Goal: Task Accomplishment & Management: Manage account settings

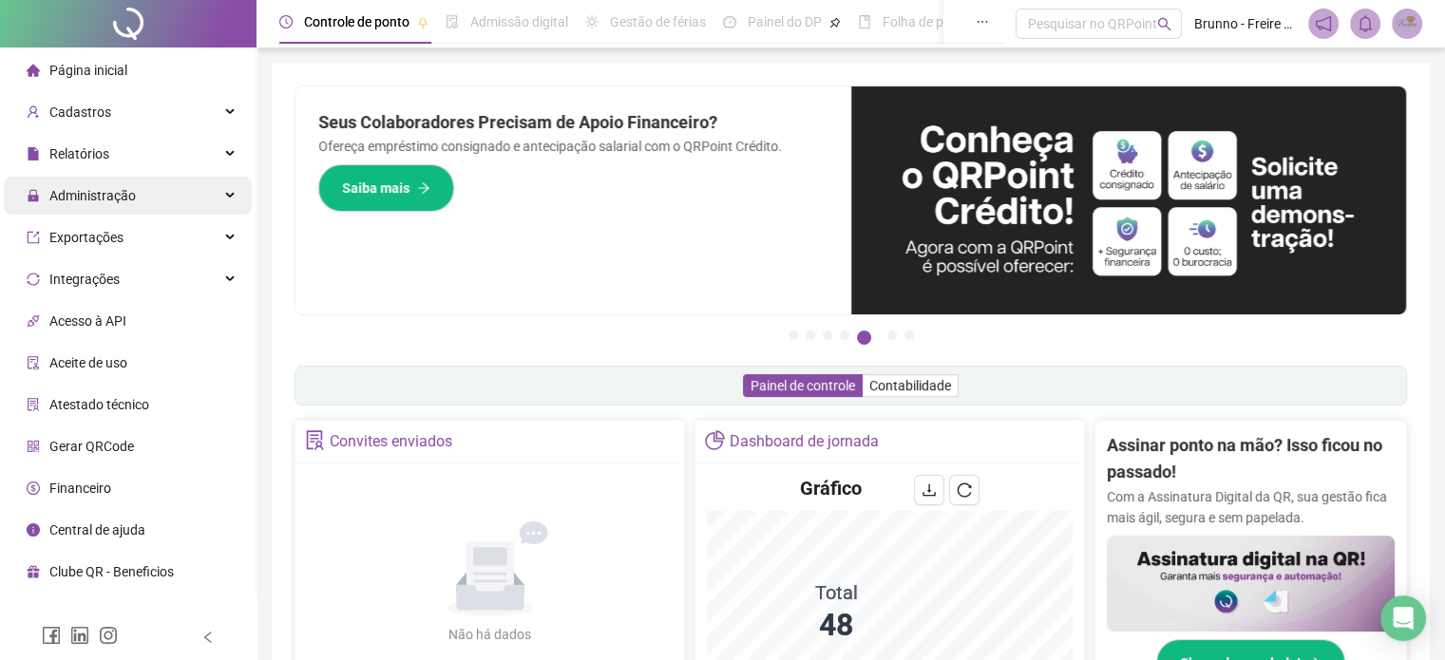
click at [113, 197] on span "Administração" at bounding box center [92, 195] width 86 height 15
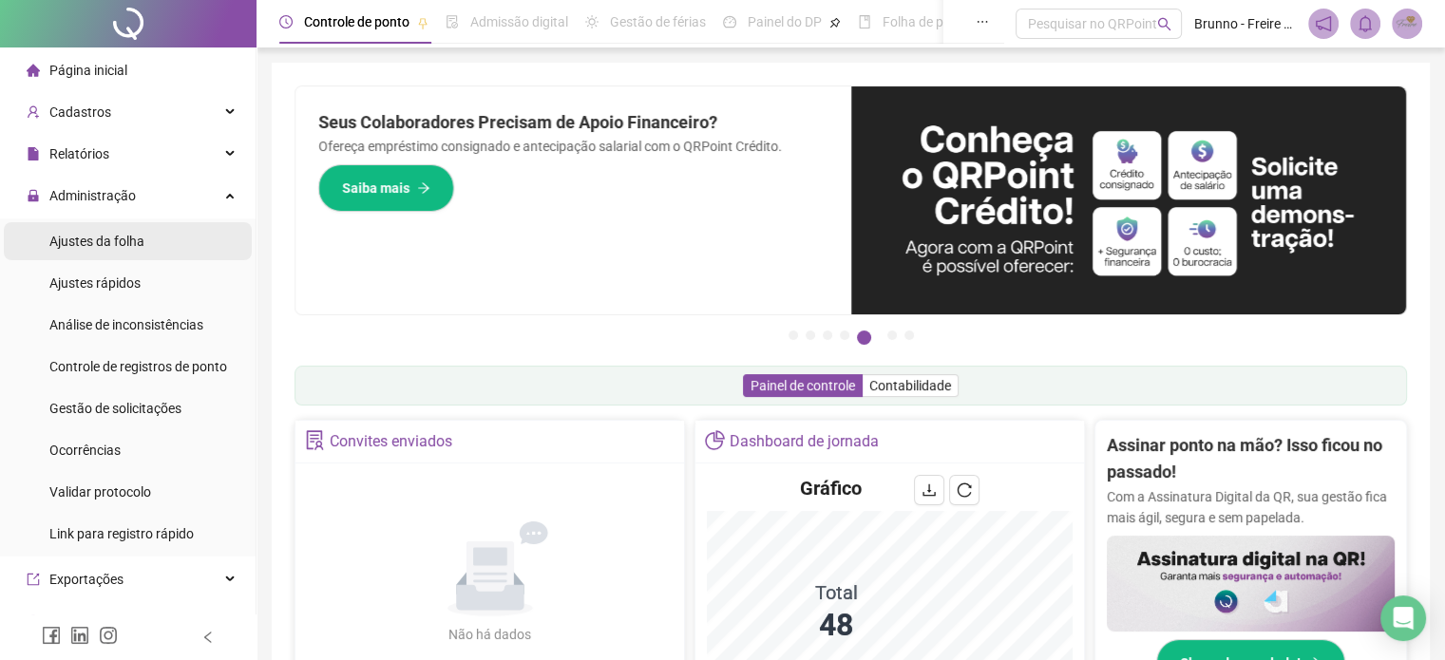
click at [121, 246] on span "Ajustes da folha" at bounding box center [96, 241] width 95 height 15
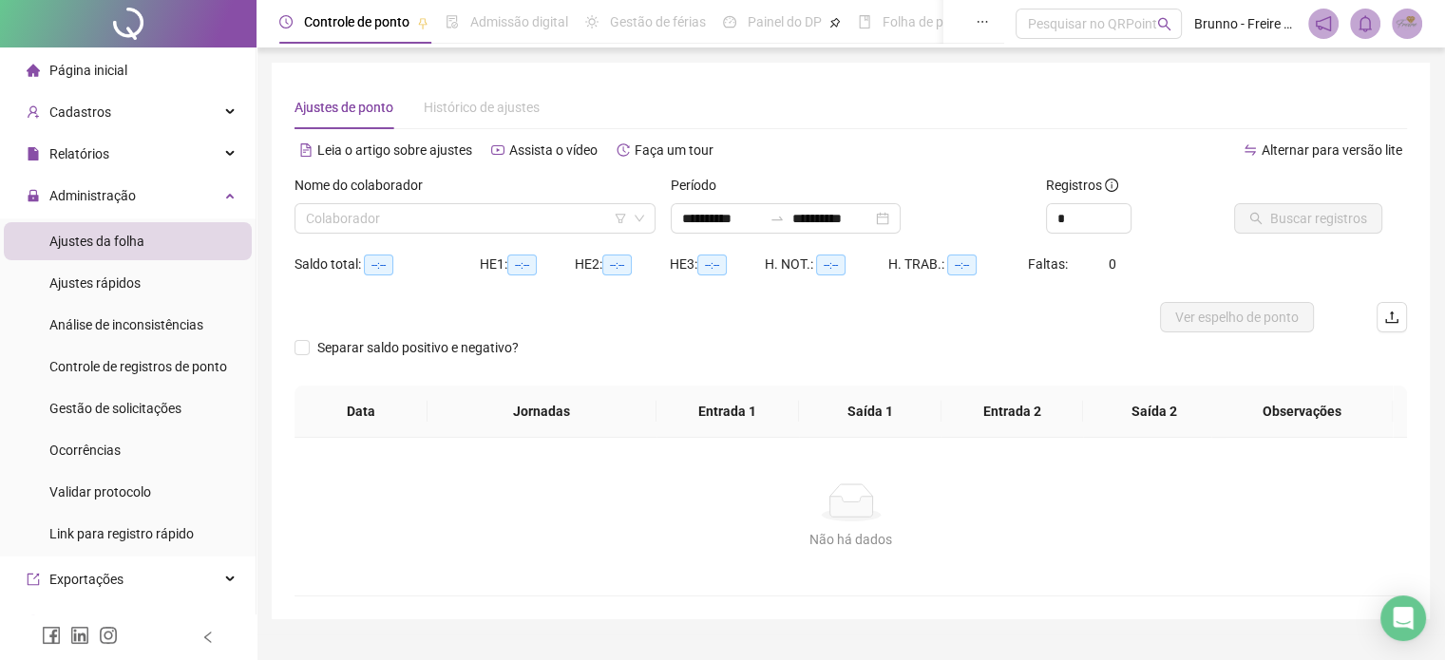
type input "**********"
click at [535, 229] on input "search" at bounding box center [466, 218] width 321 height 29
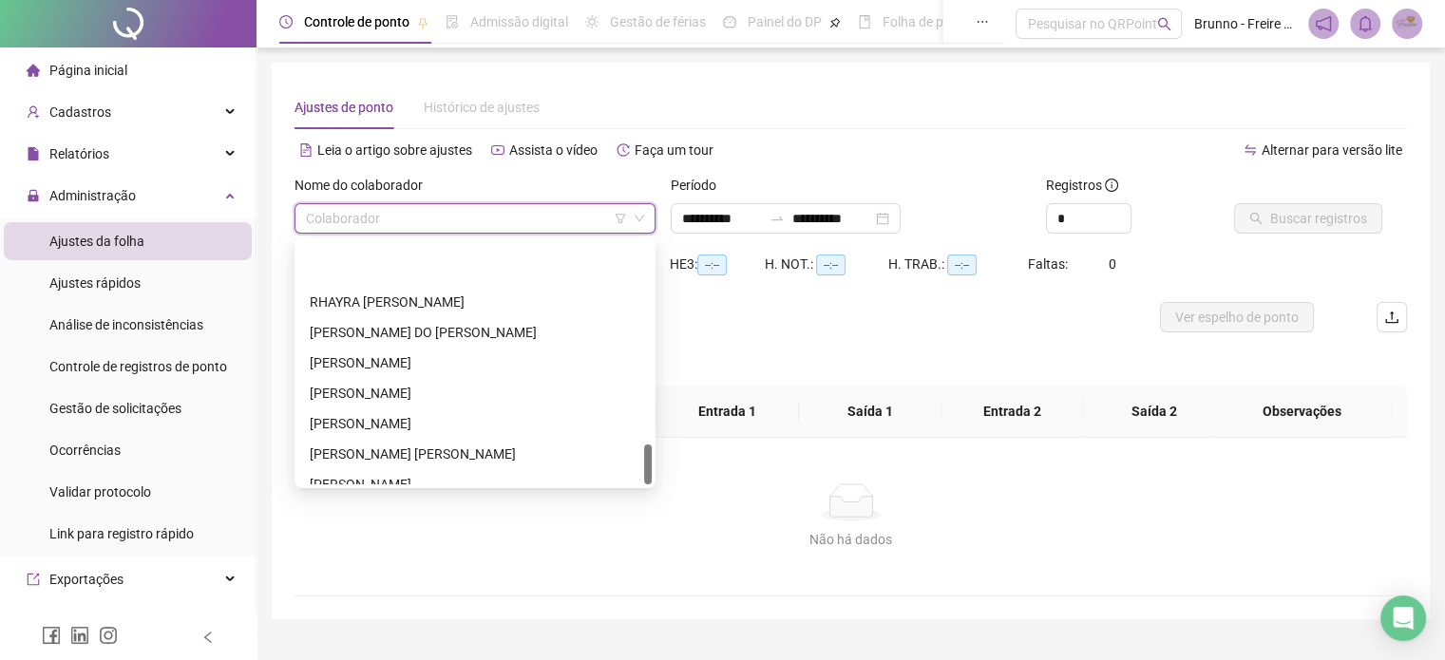
scroll to position [1216, 0]
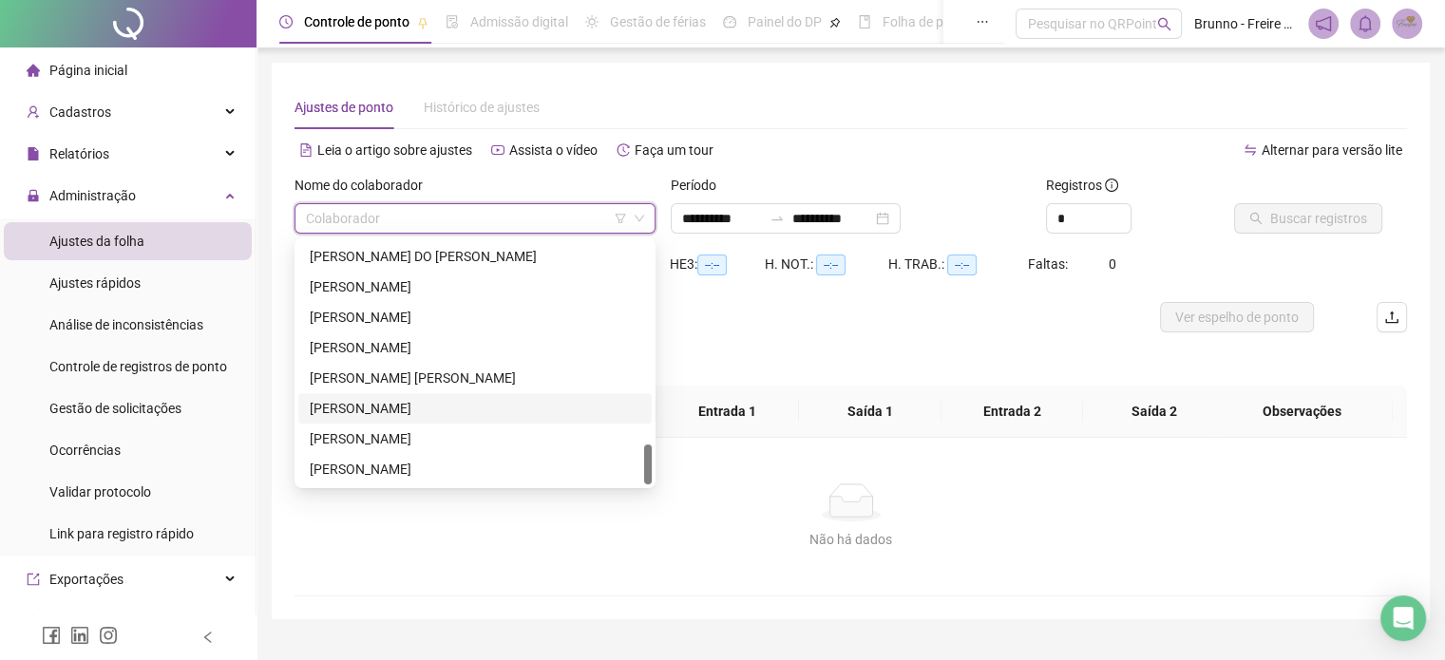
click at [371, 410] on div "[PERSON_NAME]" at bounding box center [475, 408] width 331 height 21
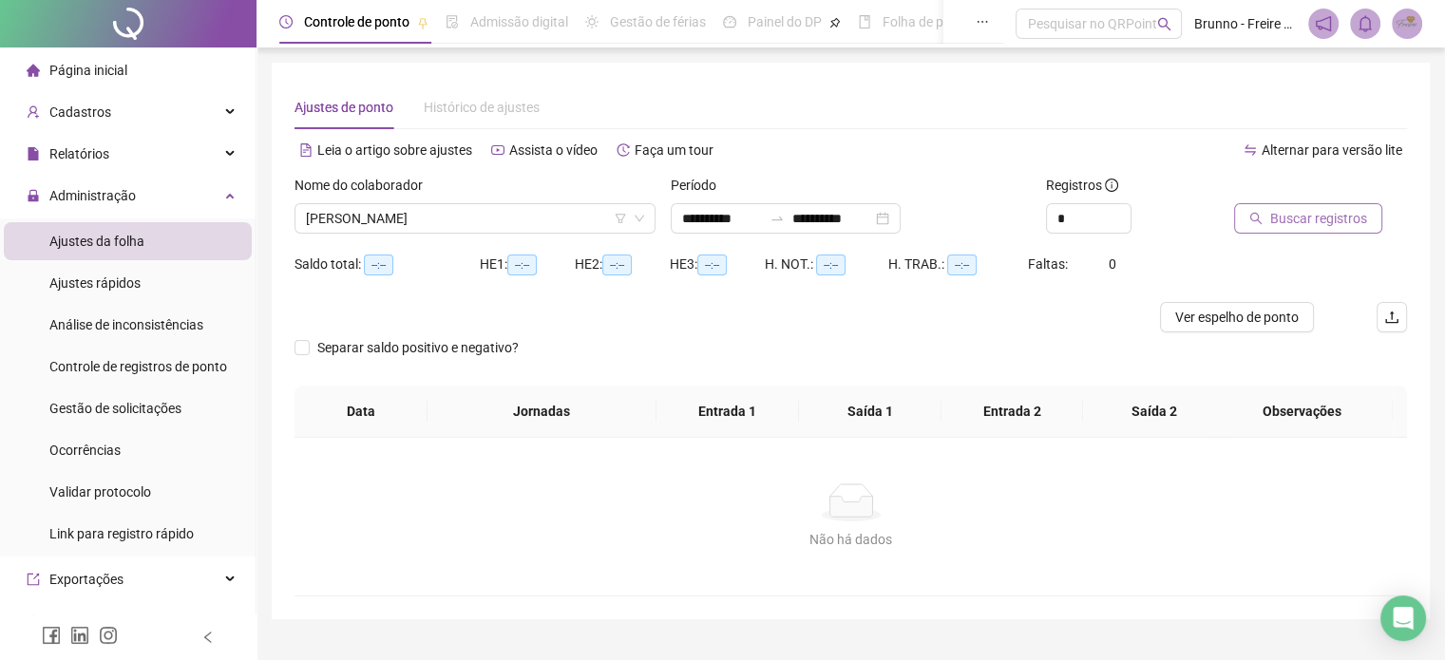
click at [1300, 223] on span "Buscar registros" at bounding box center [1318, 218] width 97 height 21
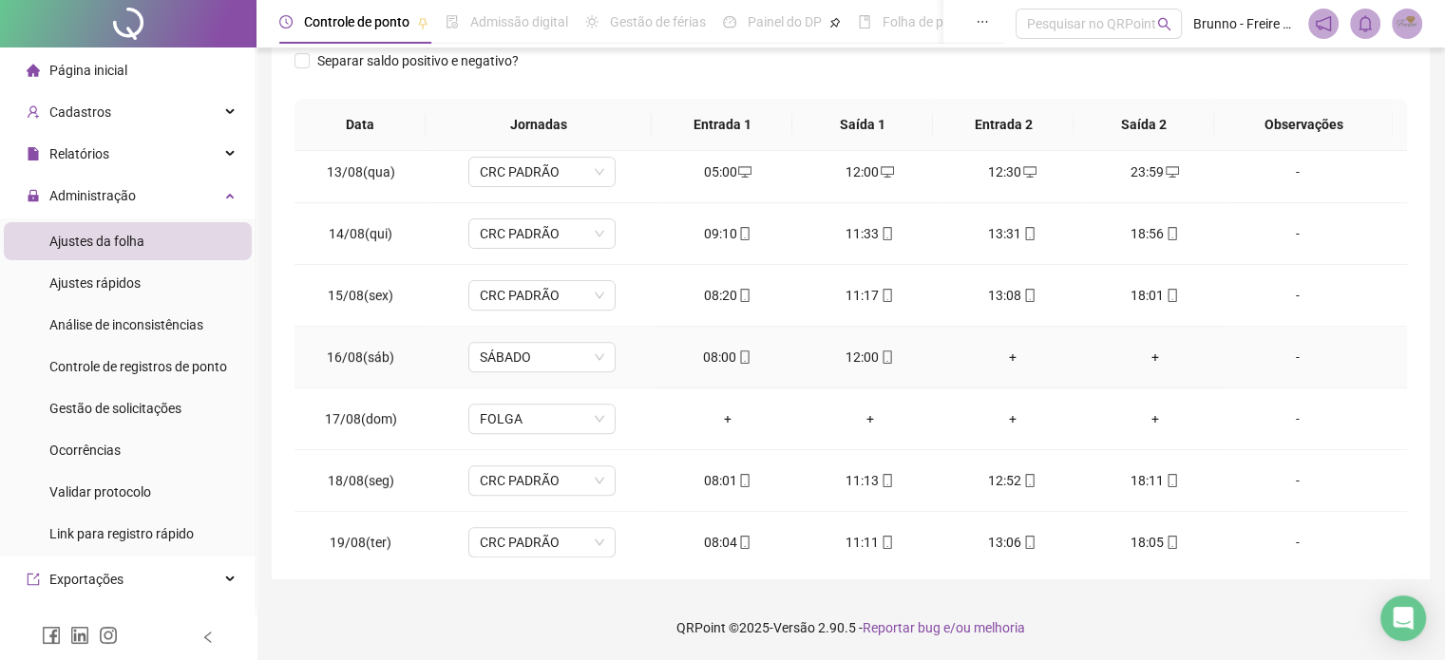
scroll to position [825, 0]
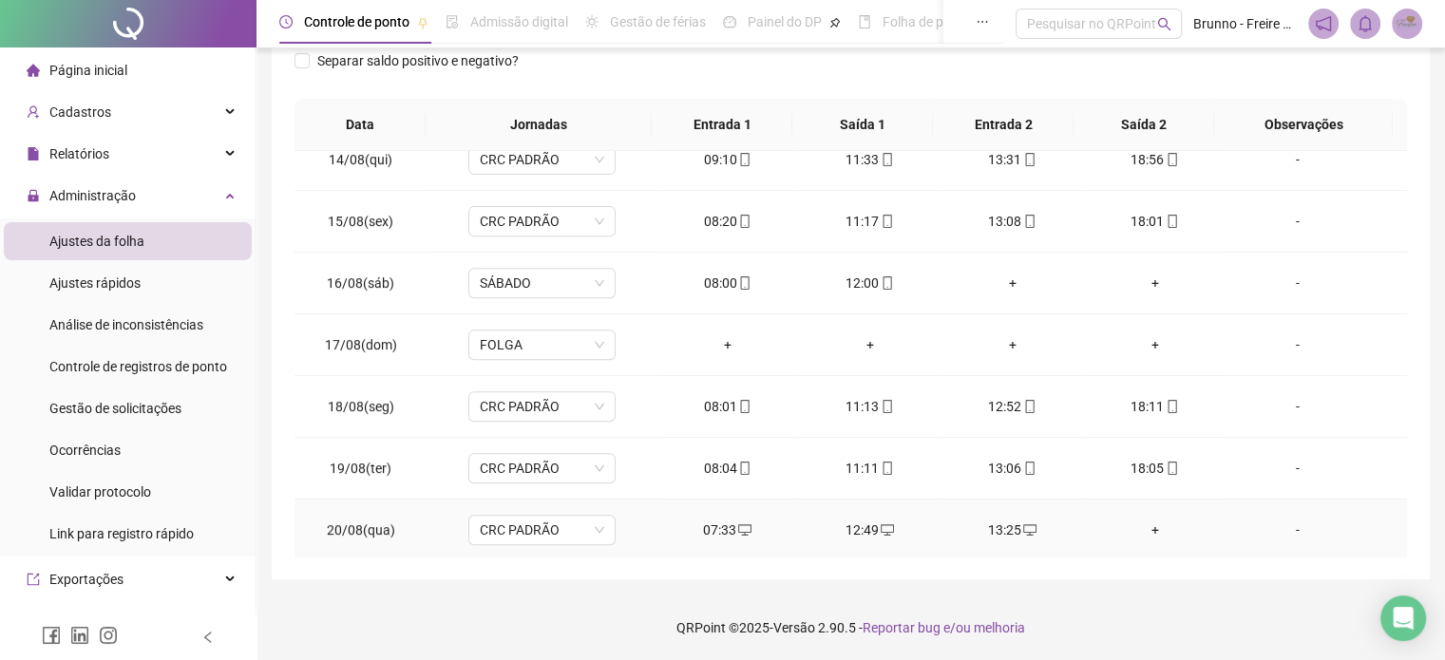
click at [1143, 526] on div "+" at bounding box center [1155, 530] width 112 height 21
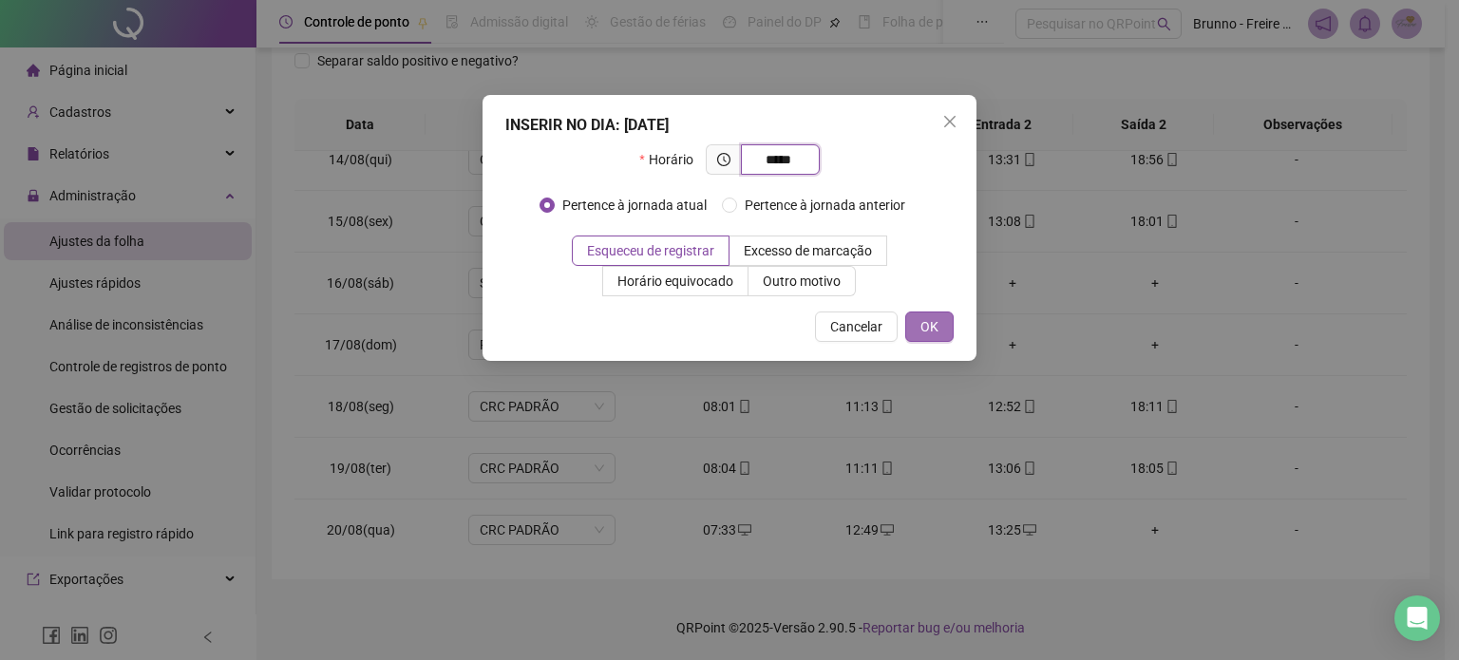
type input "*****"
click at [920, 326] on button "OK" at bounding box center [929, 327] width 48 height 30
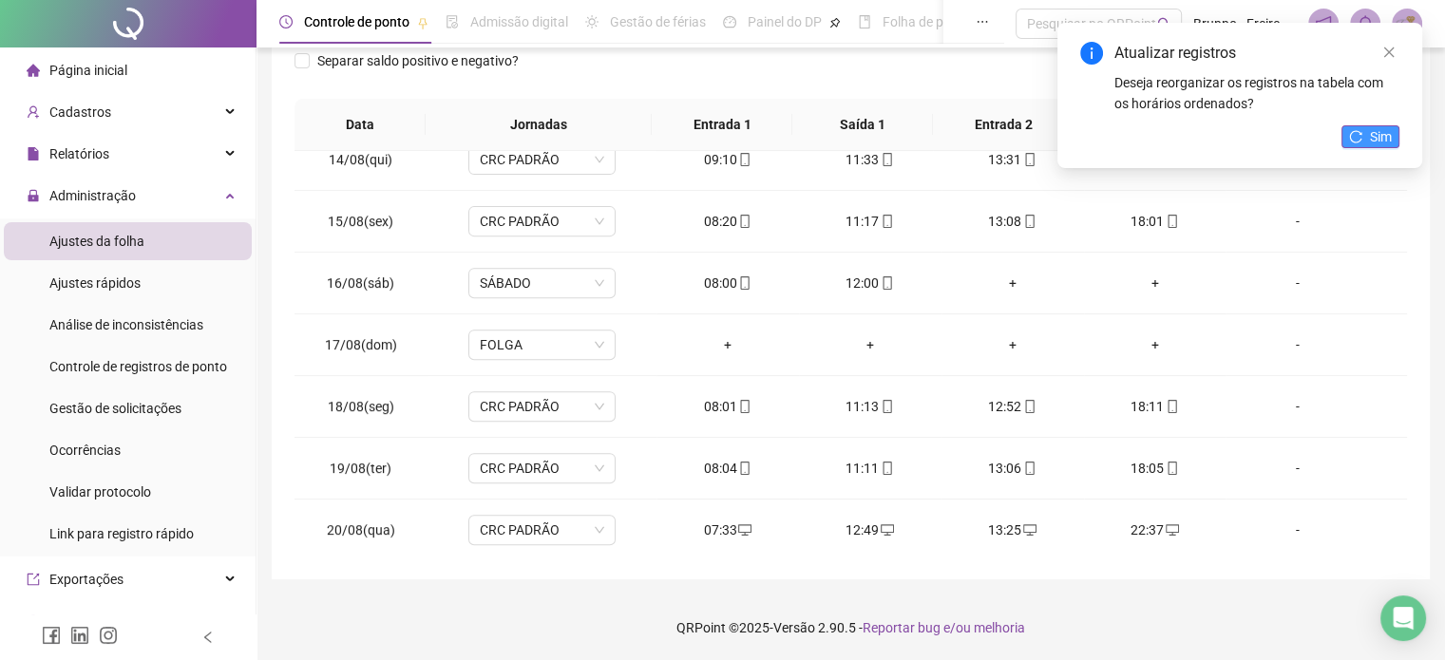
click at [1364, 132] on button "Sim" at bounding box center [1371, 136] width 58 height 23
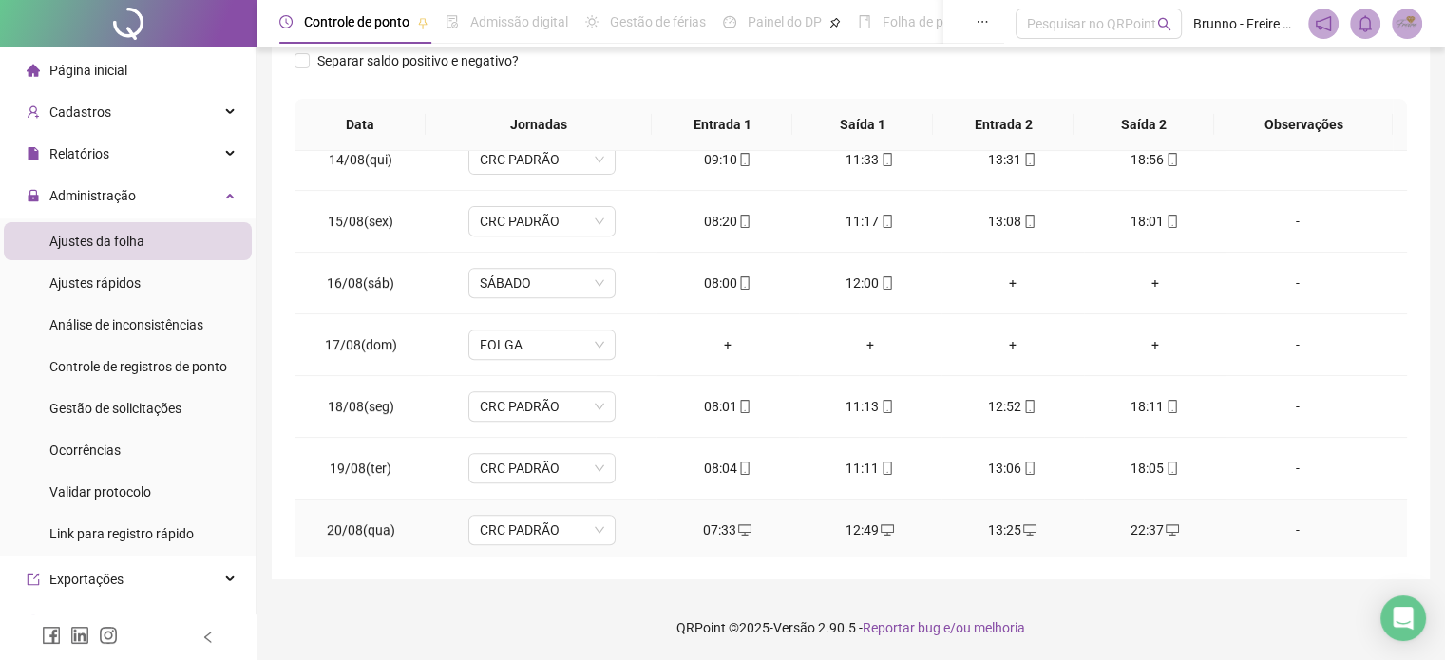
drag, startPoint x: 1281, startPoint y: 527, endPoint x: 1312, endPoint y: 511, distance: 35.3
click at [1312, 511] on td "-" at bounding box center [1316, 531] width 181 height 62
click at [1286, 527] on div "-" at bounding box center [1297, 530] width 112 height 21
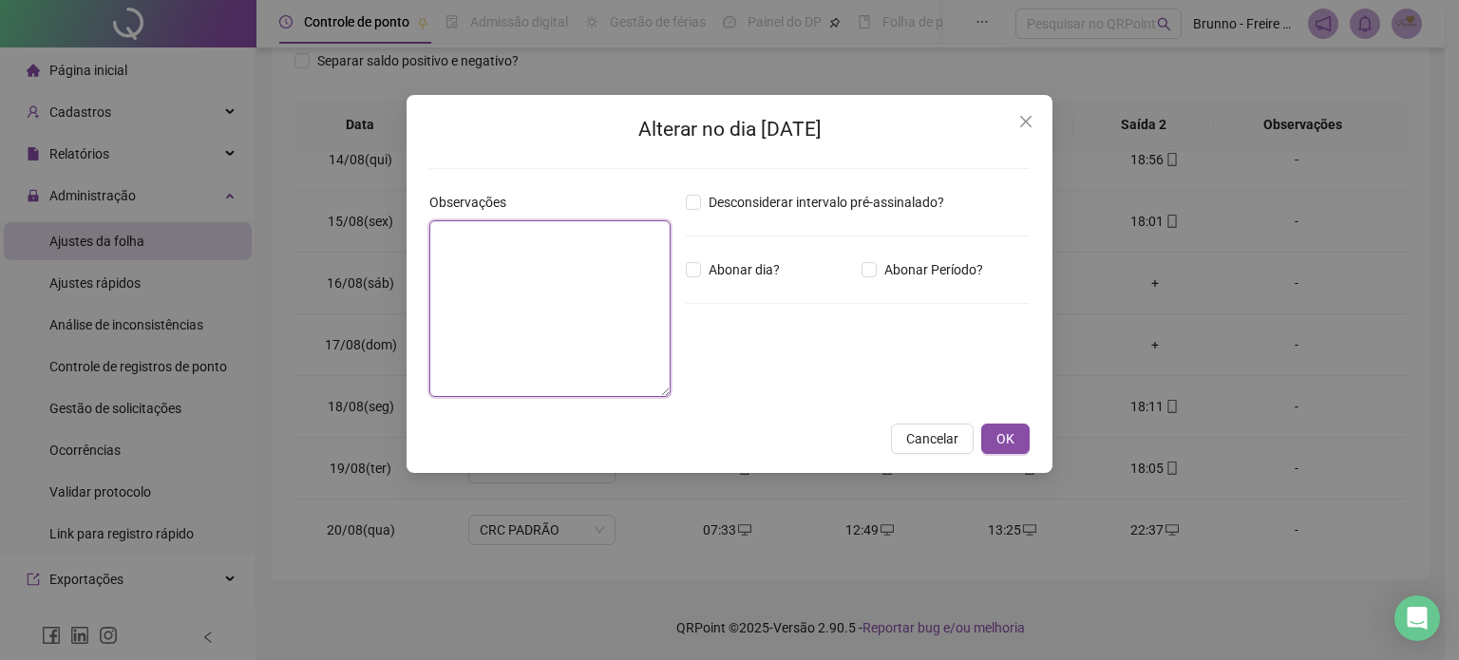
click at [495, 257] on textarea at bounding box center [549, 308] width 241 height 177
type textarea "*"
type textarea "**********"
click at [1027, 440] on button "OK" at bounding box center [1005, 439] width 48 height 30
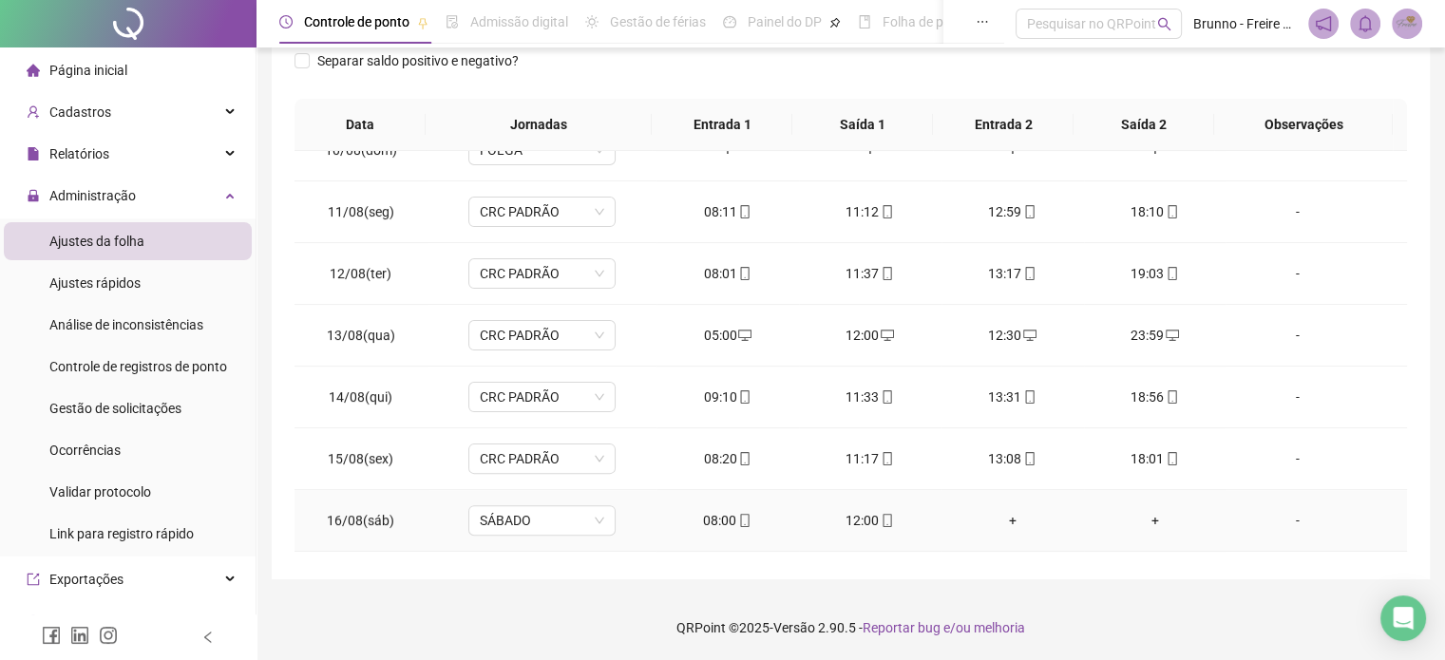
scroll to position [540, 0]
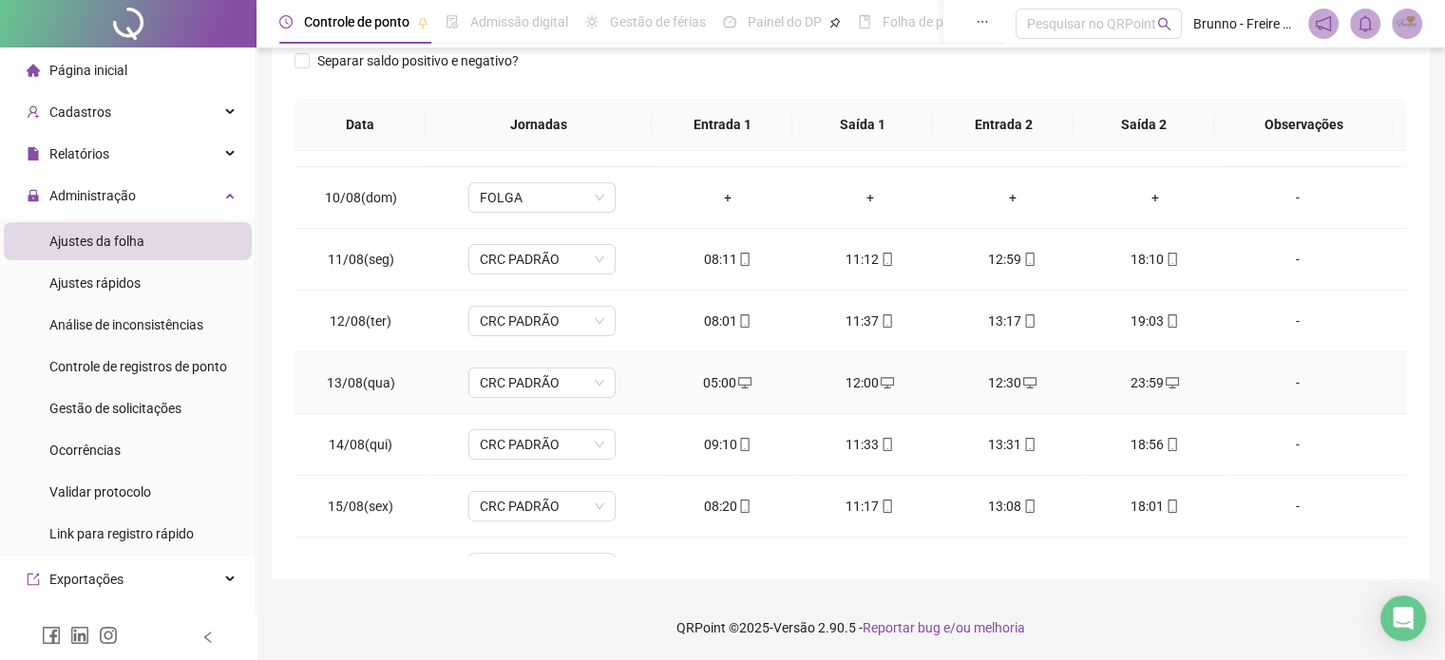
click at [1290, 381] on div "-" at bounding box center [1297, 382] width 112 height 21
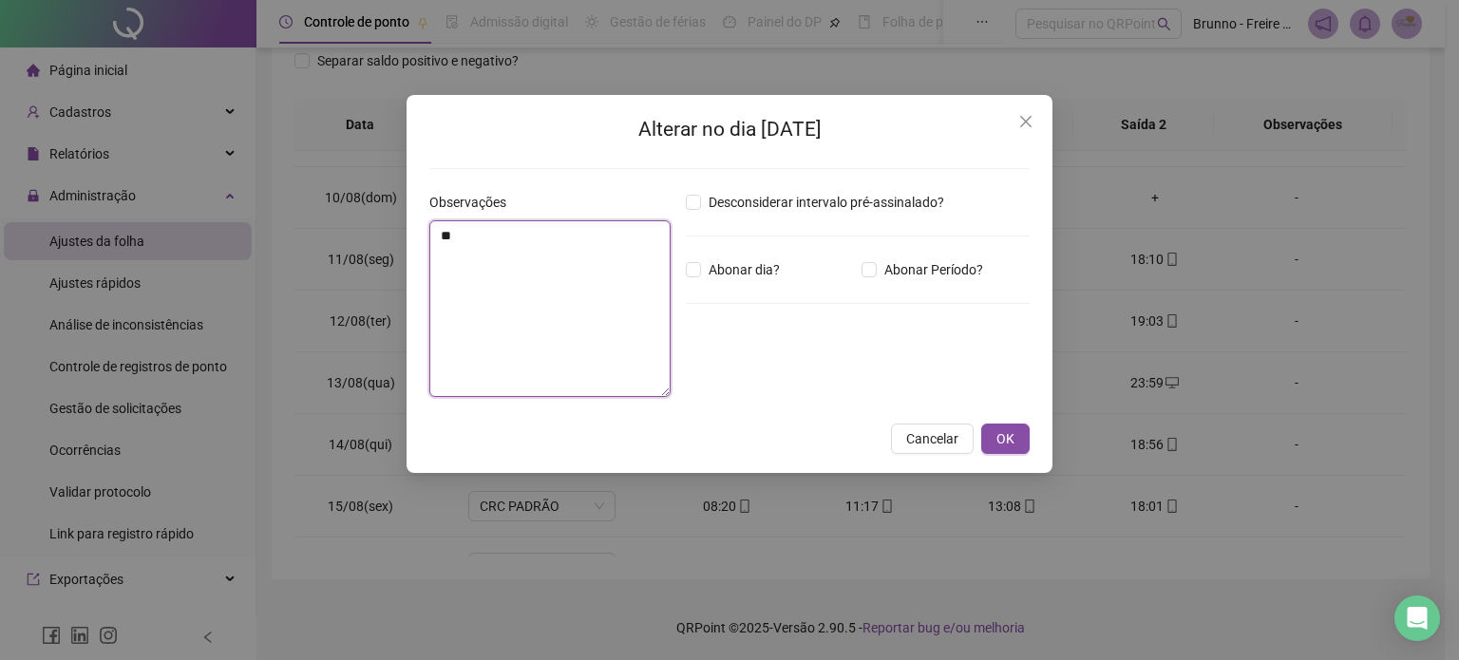
type textarea "*"
type textarea "**********"
click at [1001, 438] on span "OK" at bounding box center [1006, 439] width 18 height 21
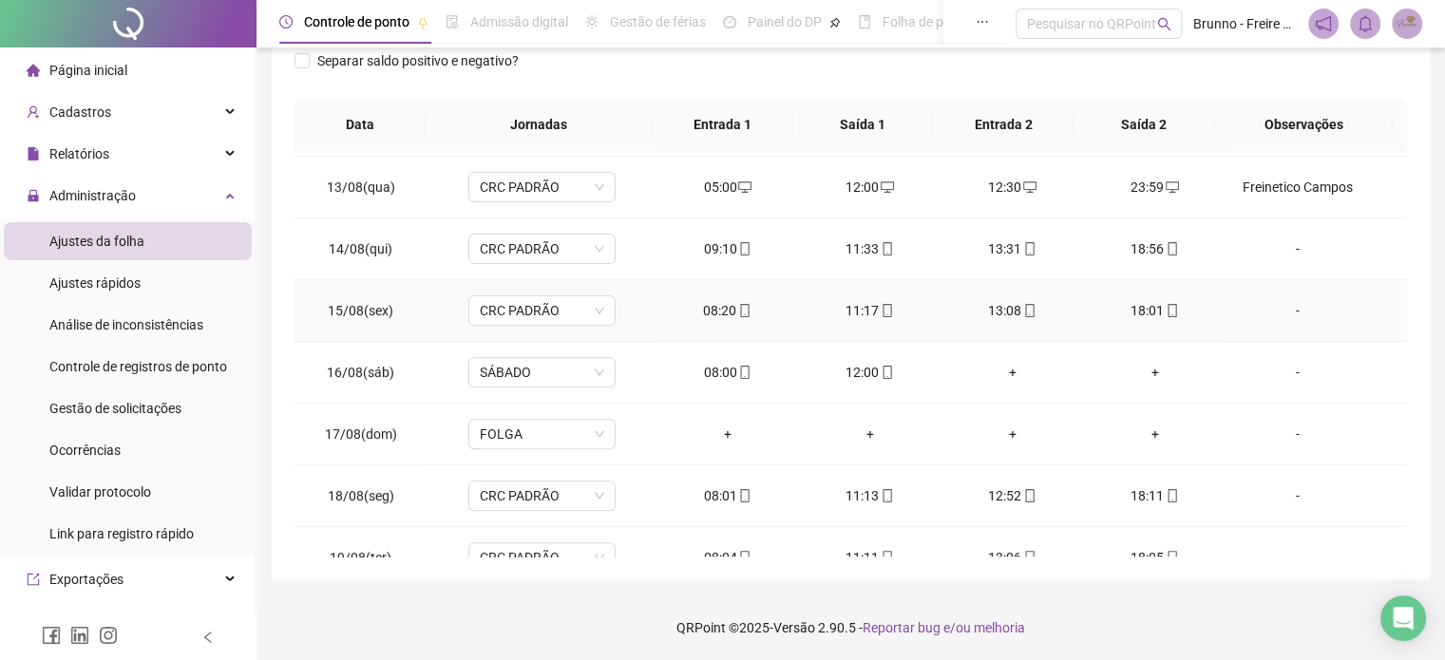
scroll to position [825, 0]
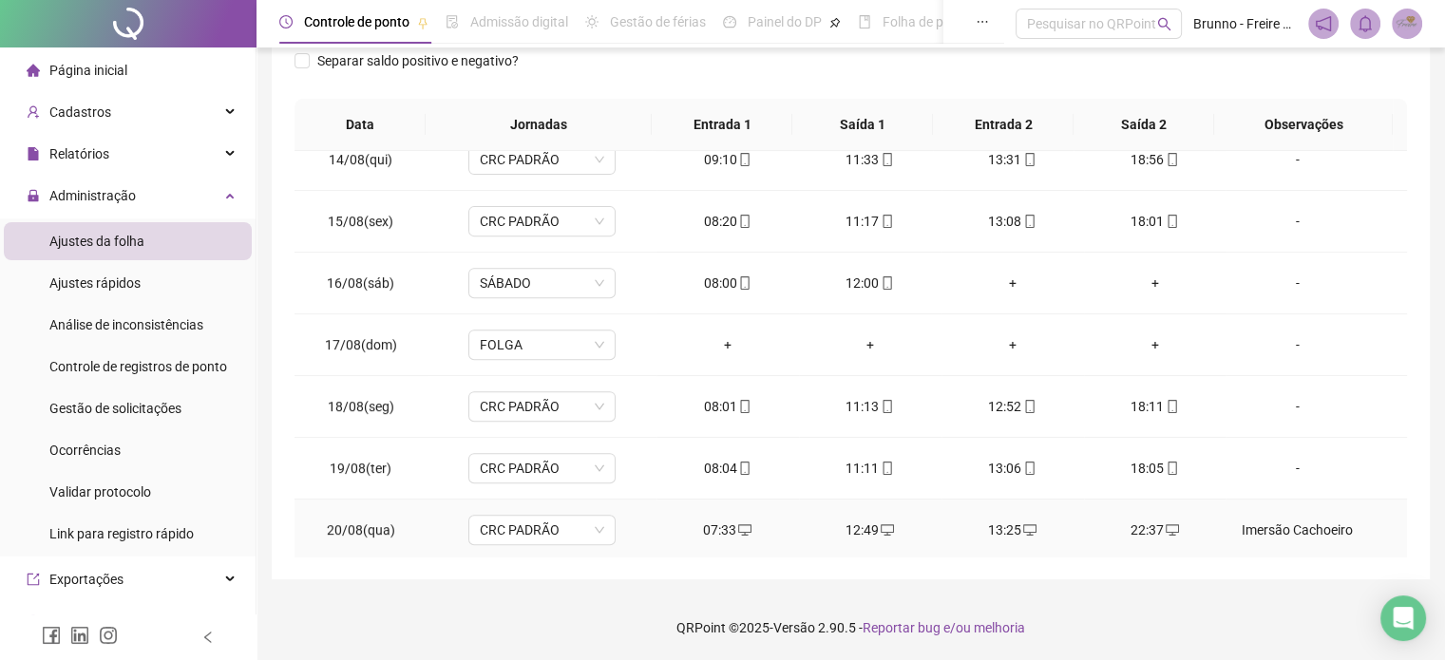
click at [1290, 525] on div "Imersão Cachoeiro" at bounding box center [1297, 530] width 112 height 21
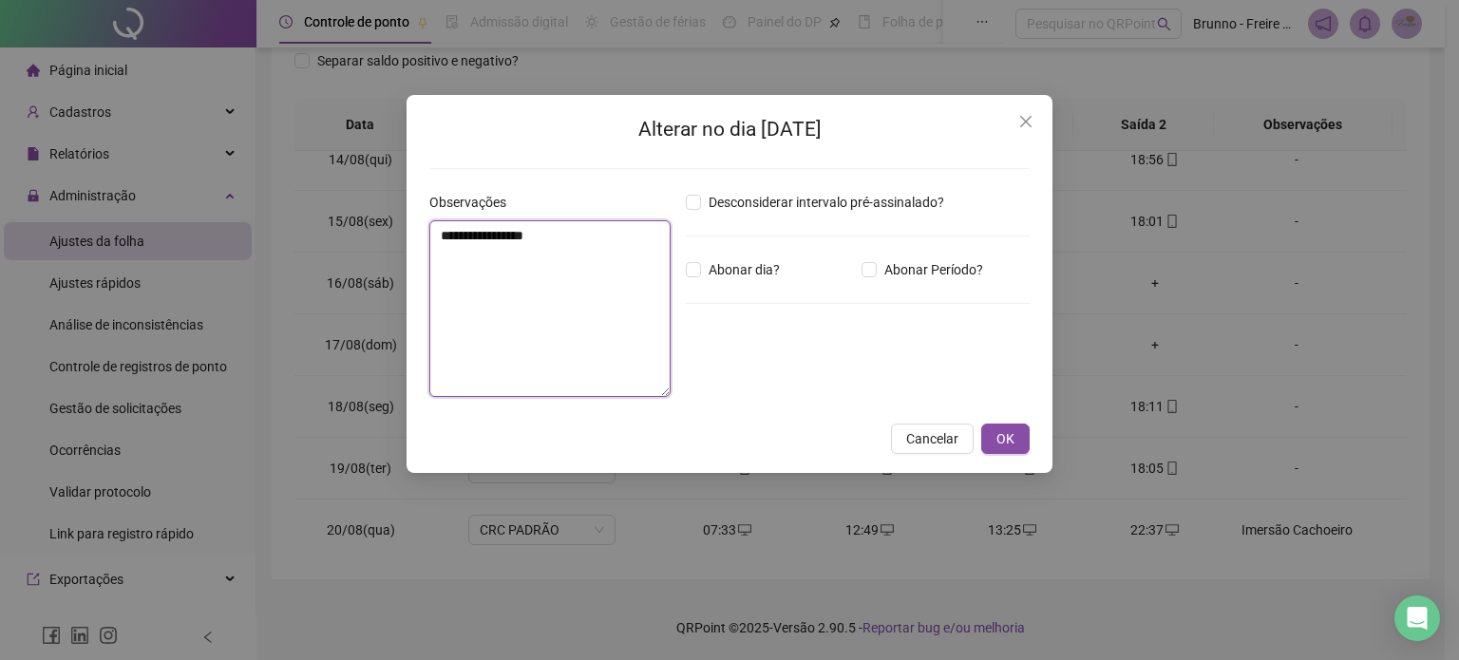
drag, startPoint x: 486, startPoint y: 238, endPoint x: 432, endPoint y: 243, distance: 53.4
click at [432, 243] on textarea "**********" at bounding box center [549, 308] width 241 height 177
type textarea "**********"
click at [1006, 438] on span "OK" at bounding box center [1006, 439] width 18 height 21
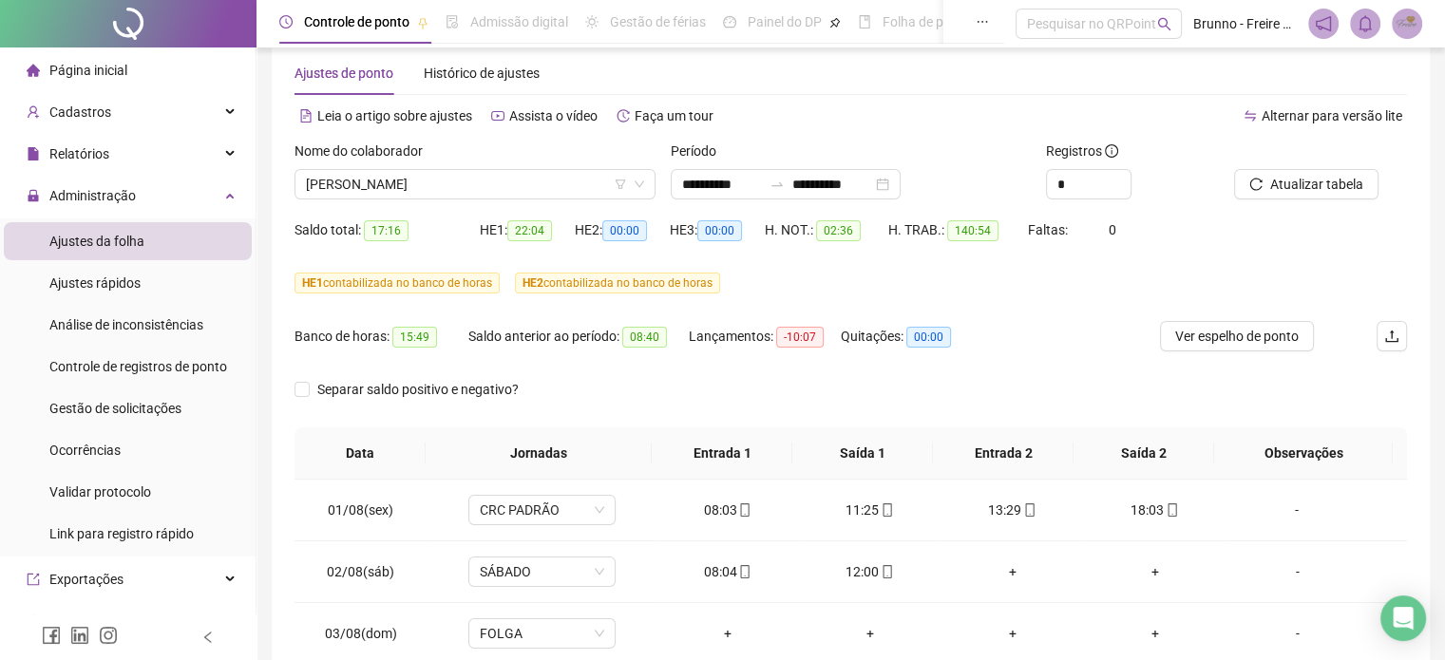
scroll to position [0, 0]
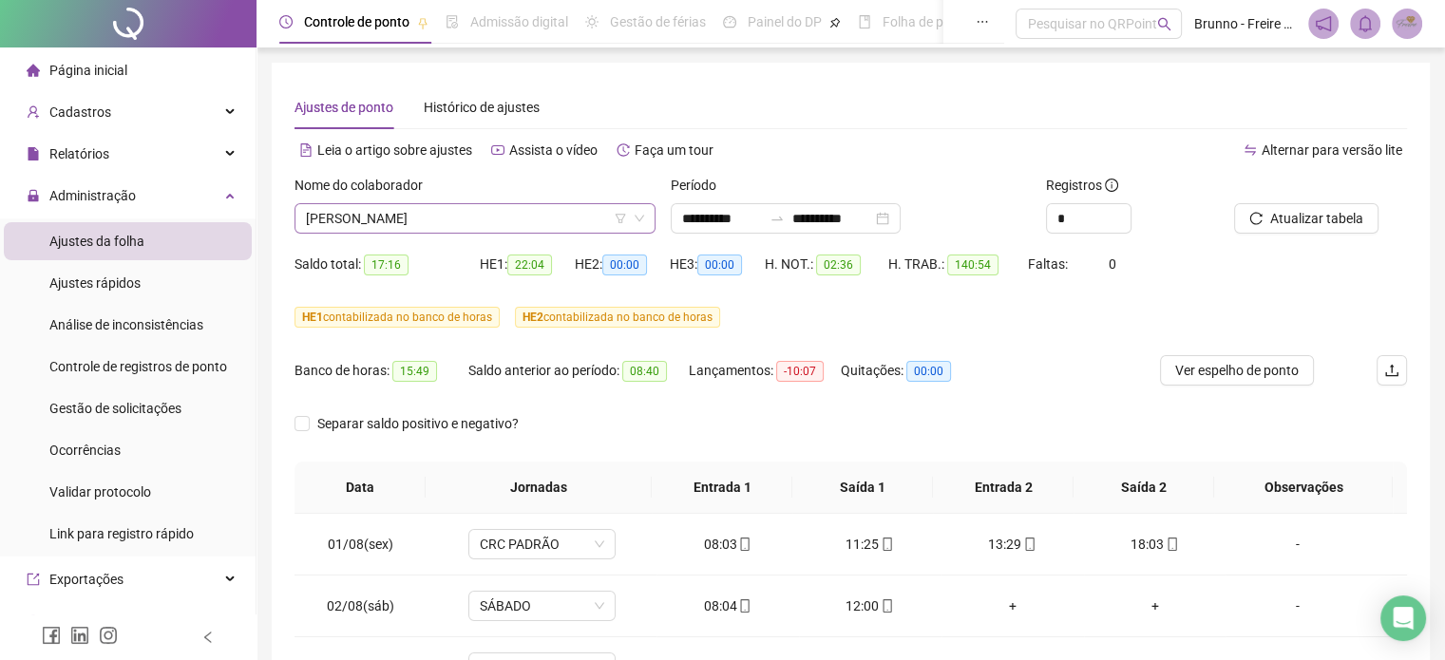
click at [502, 215] on span "[PERSON_NAME]" at bounding box center [475, 218] width 338 height 29
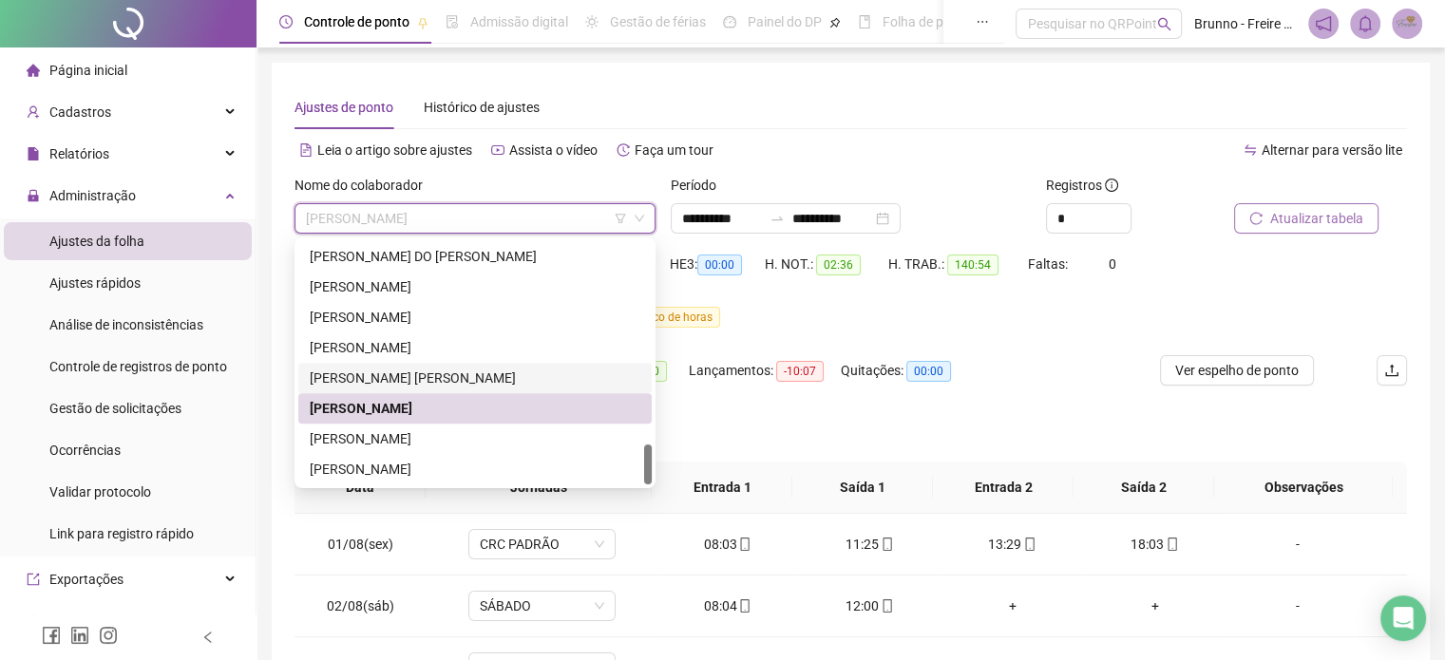
click at [1354, 227] on span "Atualizar tabela" at bounding box center [1316, 218] width 93 height 21
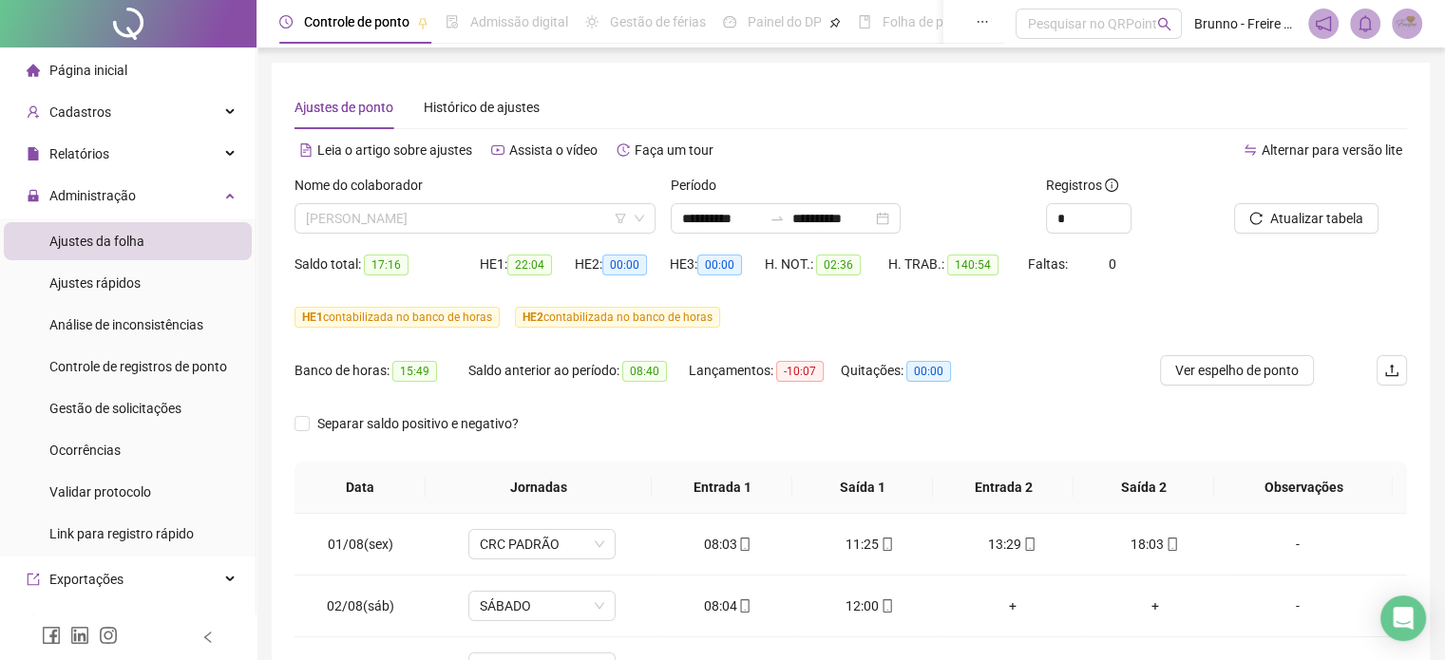
click at [509, 216] on span "[PERSON_NAME]" at bounding box center [475, 218] width 338 height 29
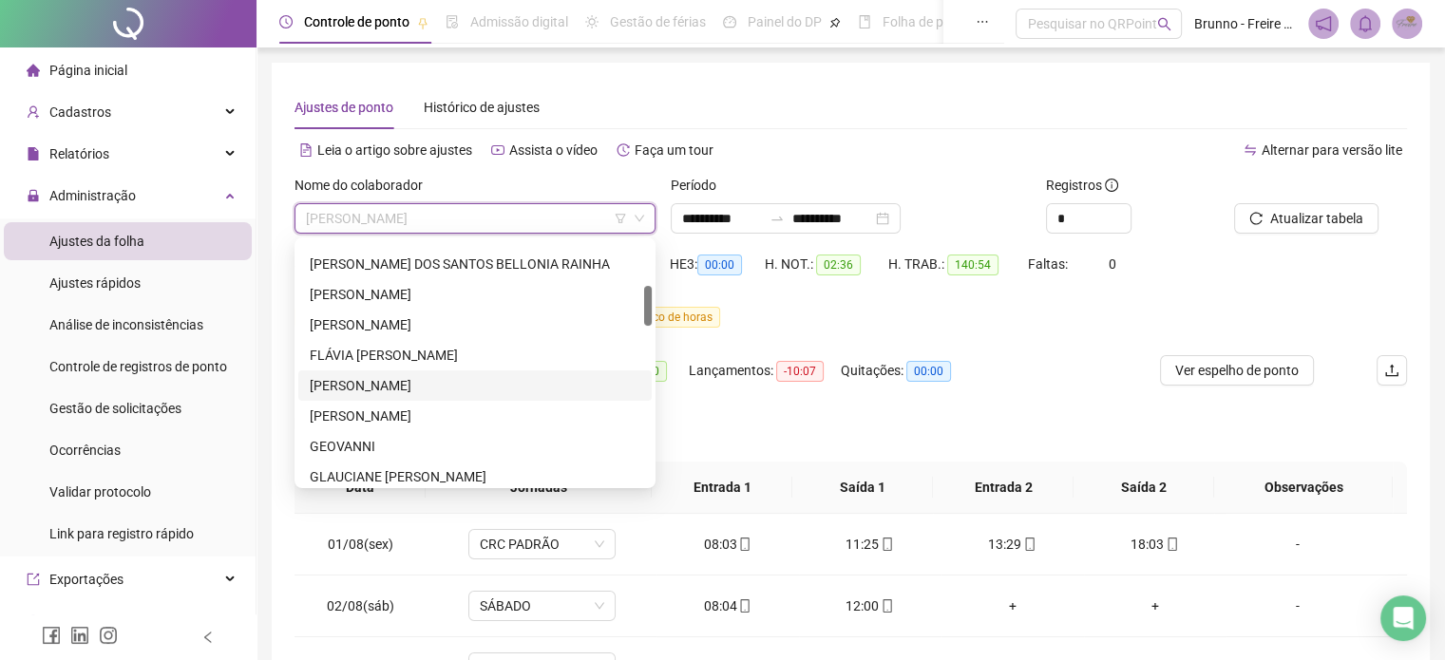
scroll to position [76, 0]
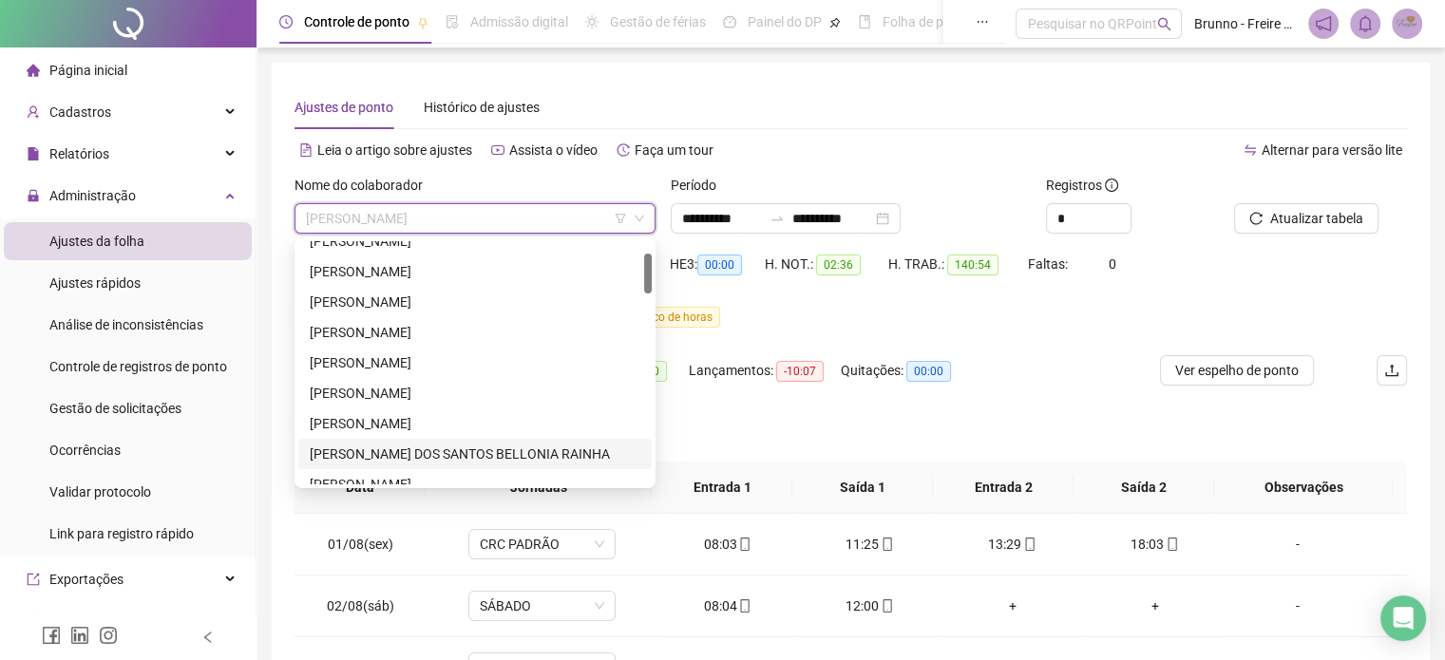
click at [398, 453] on div "[PERSON_NAME] DOS SANTOS BELLONIA RAINHA" at bounding box center [475, 454] width 331 height 21
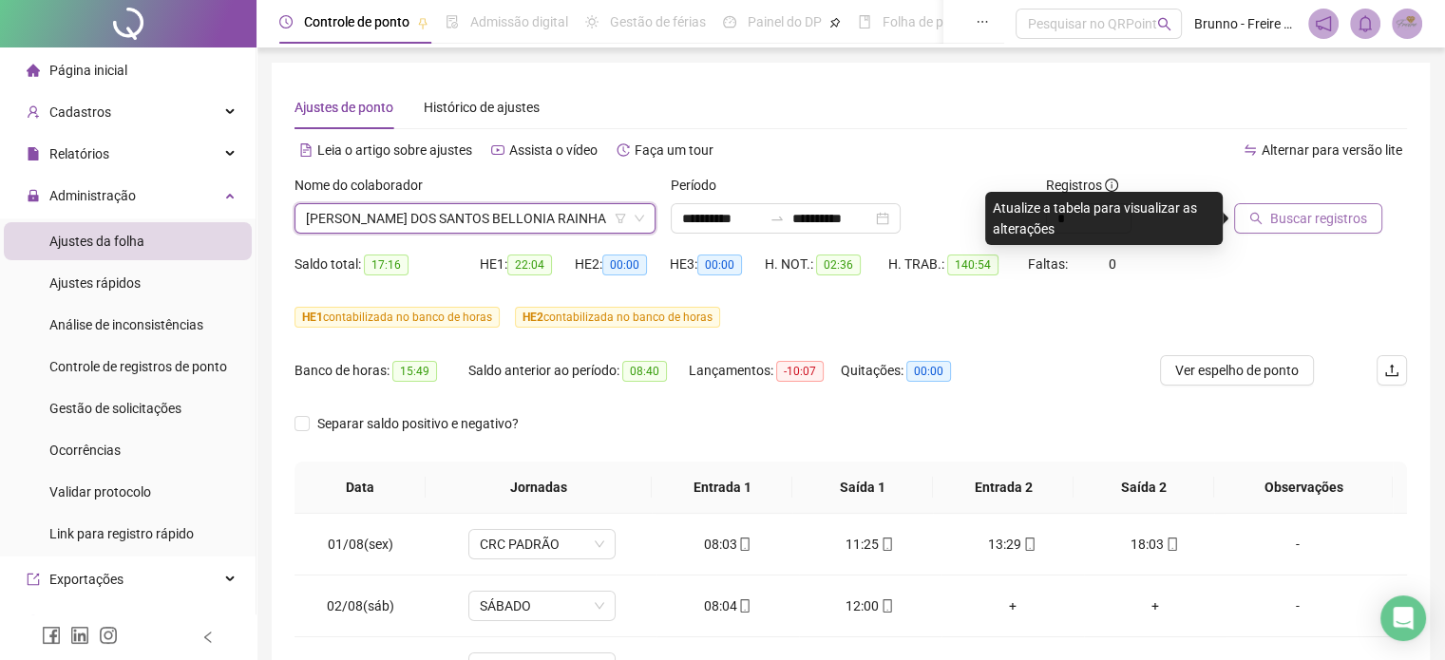
click at [1335, 226] on span "Buscar registros" at bounding box center [1318, 218] width 97 height 21
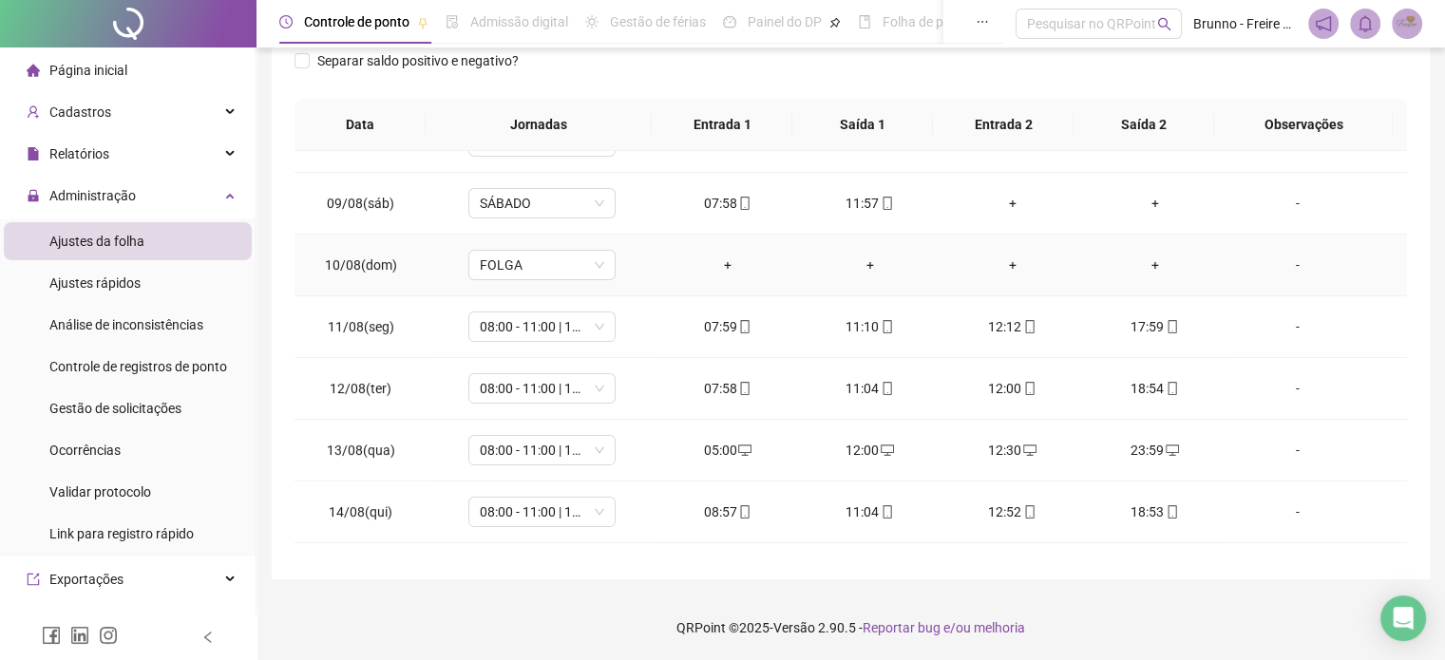
scroll to position [475, 0]
click at [1281, 448] on div "-" at bounding box center [1297, 447] width 112 height 21
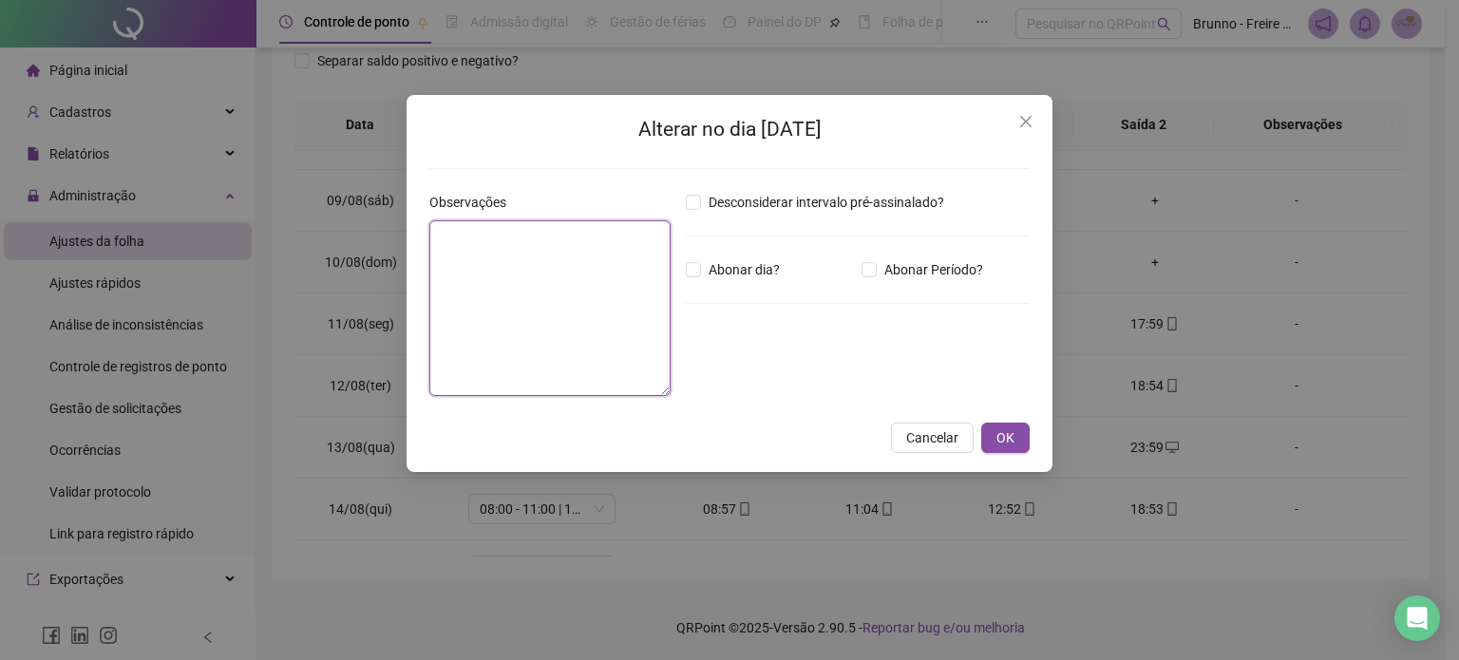
click at [535, 281] on textarea at bounding box center [549, 308] width 241 height 176
type textarea "**********"
click at [1003, 446] on span "OK" at bounding box center [1006, 439] width 18 height 21
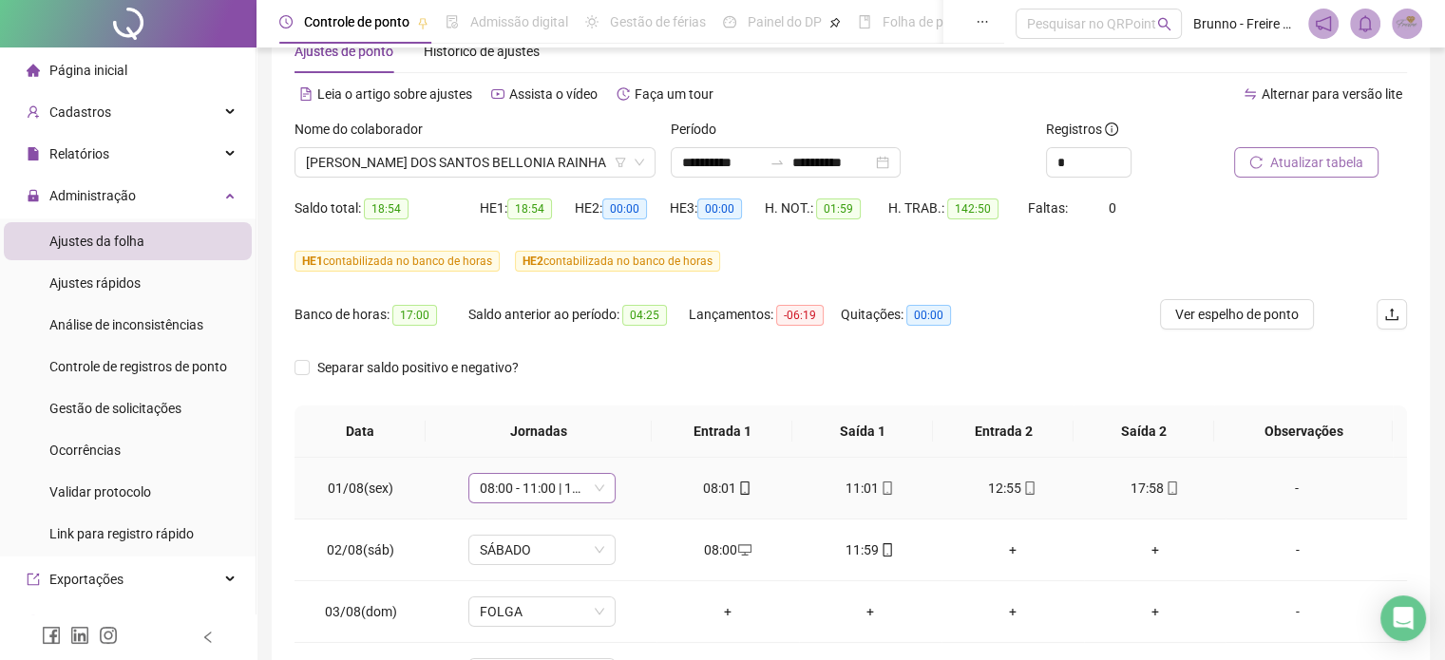
scroll to position [0, 0]
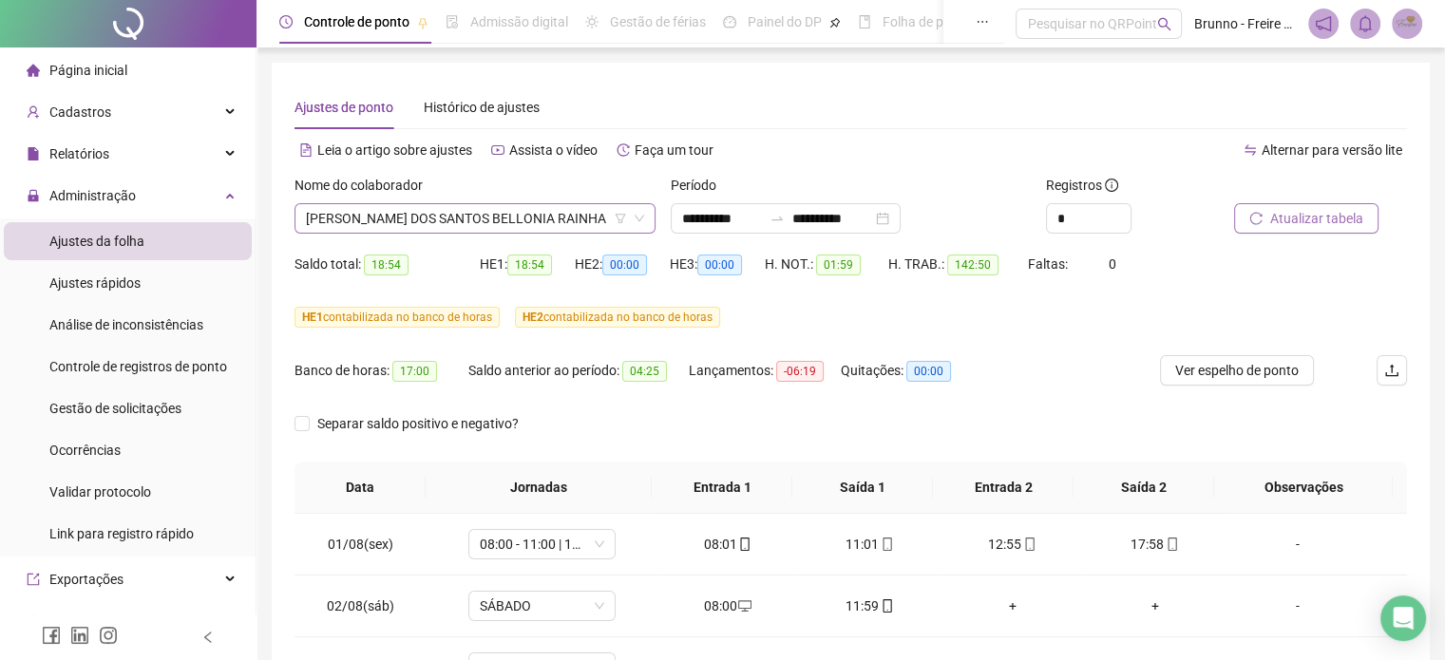
click at [592, 231] on span "[PERSON_NAME] DOS SANTOS BELLONIA RAINHA" at bounding box center [475, 218] width 338 height 29
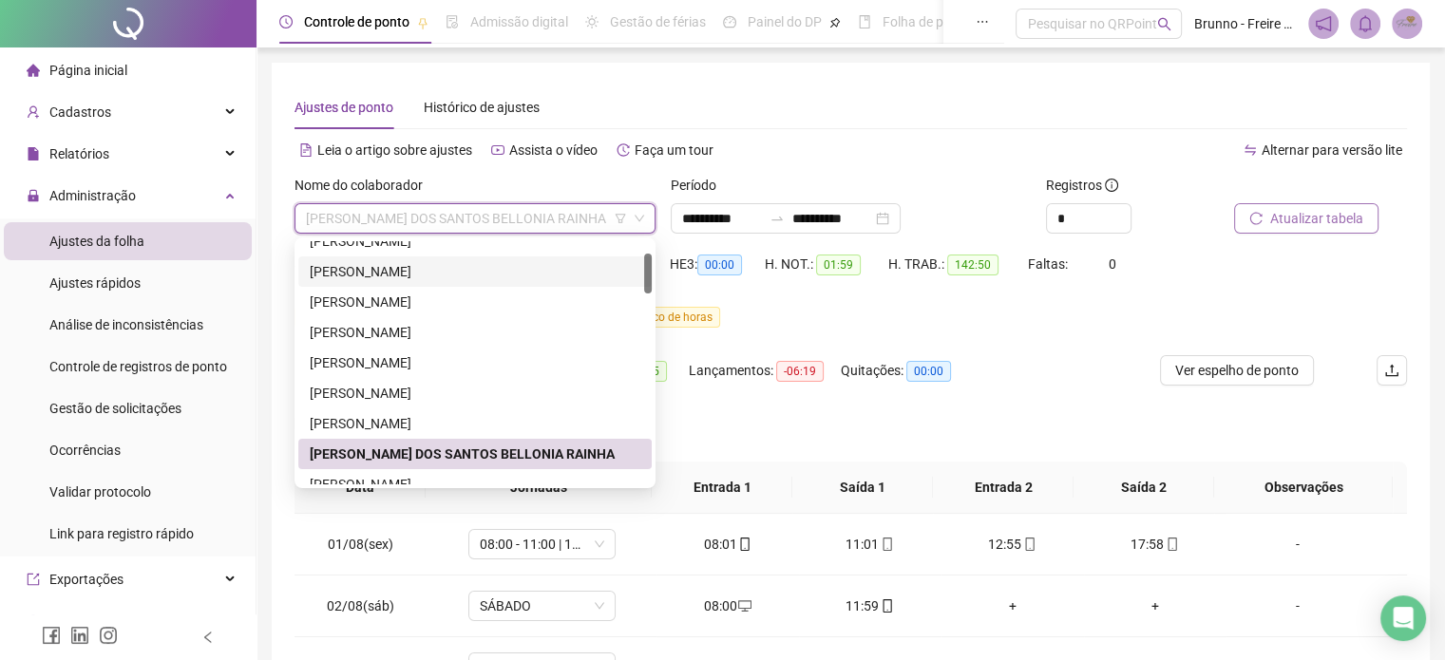
click at [371, 273] on div "[PERSON_NAME]" at bounding box center [475, 271] width 331 height 21
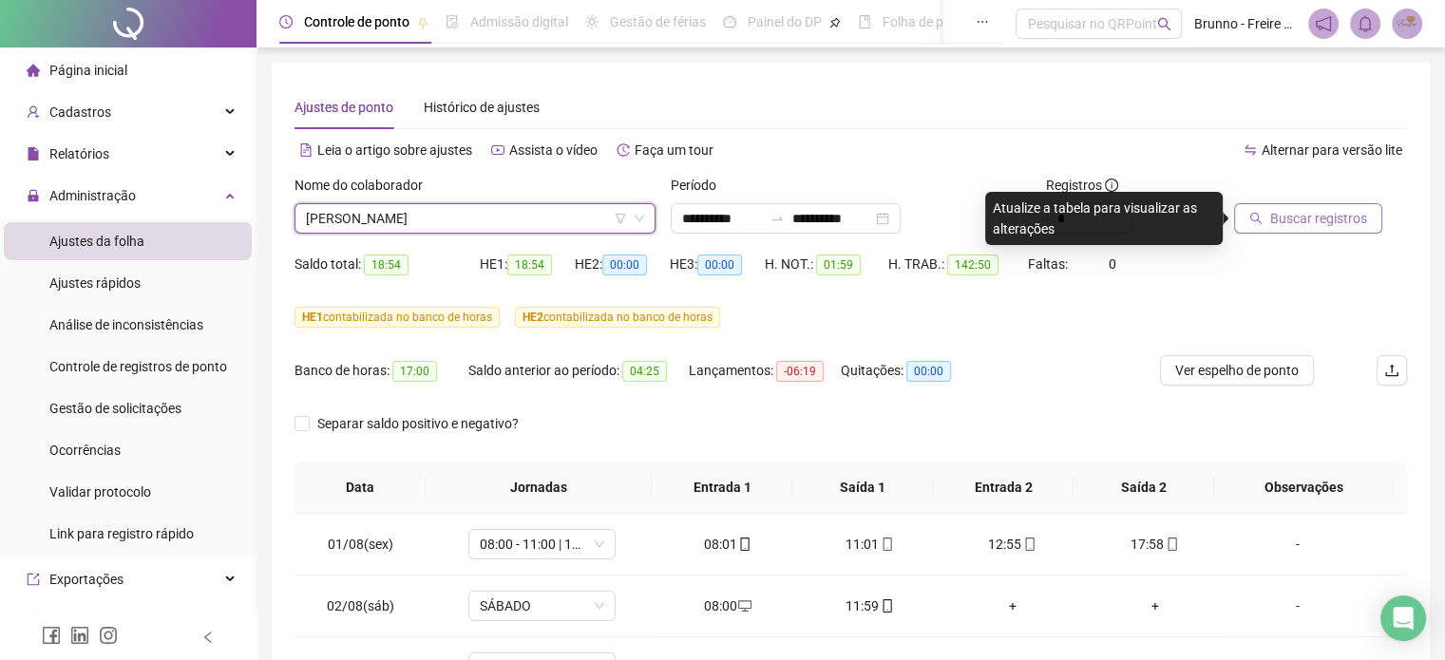
click at [1338, 216] on span "Buscar registros" at bounding box center [1318, 218] width 97 height 21
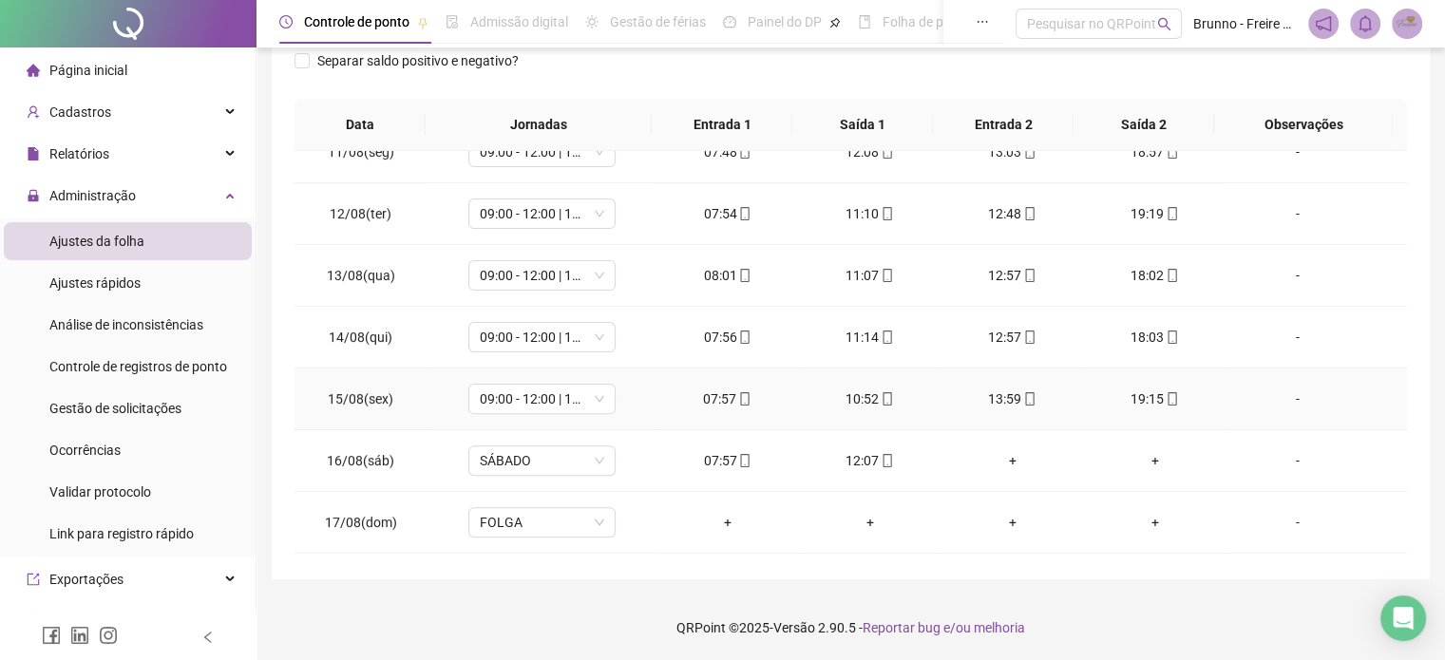
scroll to position [825, 0]
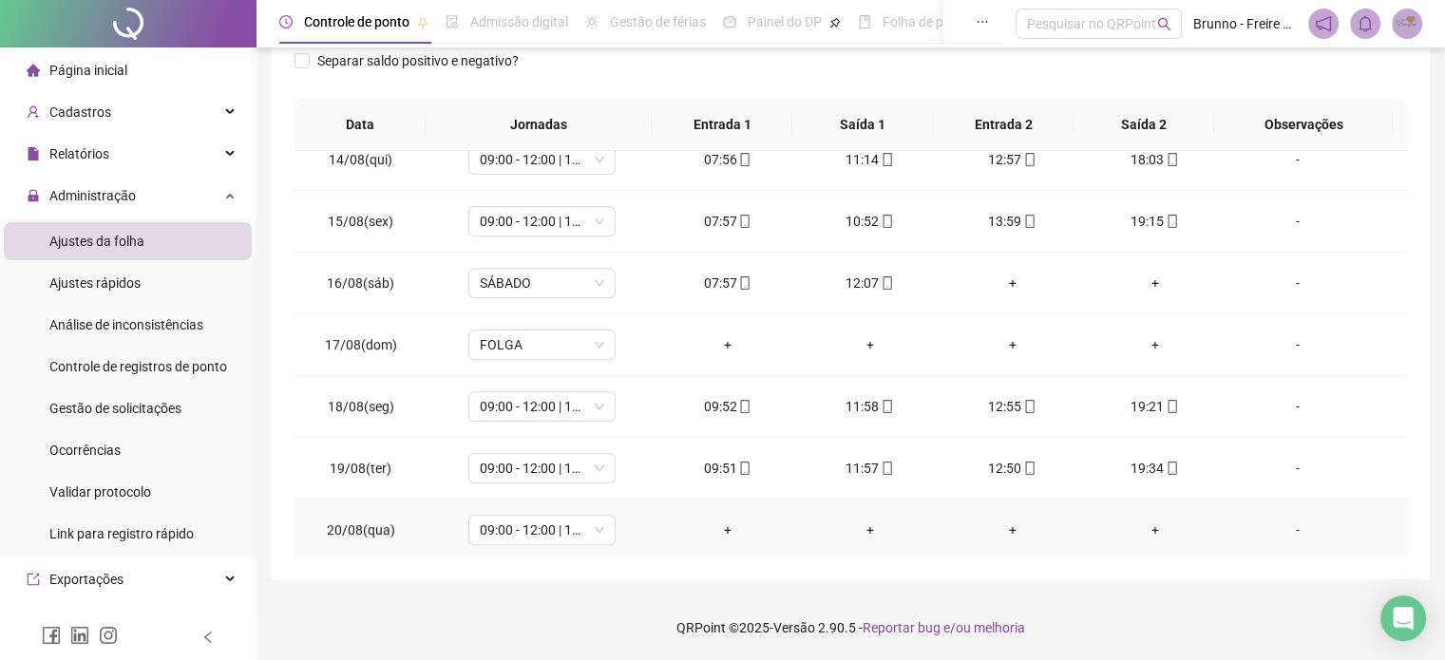
click at [719, 524] on div "+" at bounding box center [728, 530] width 112 height 21
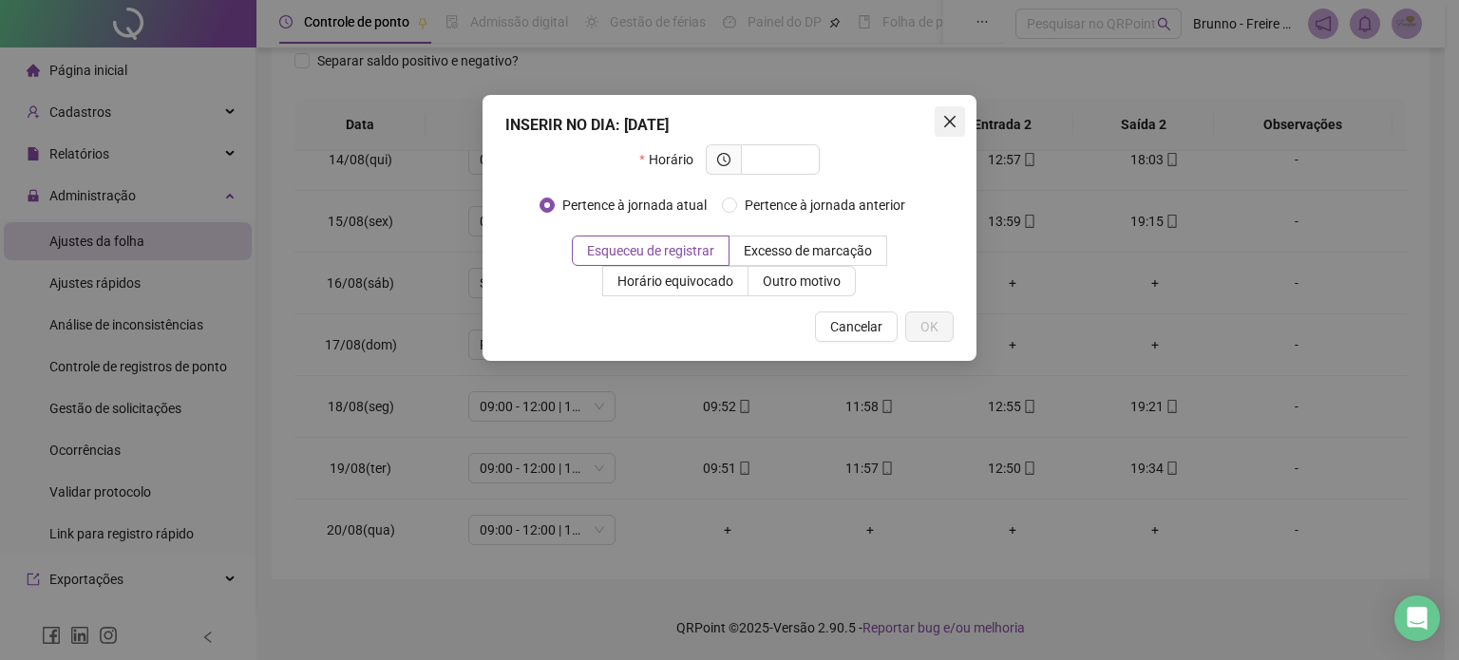
click at [950, 121] on icon "close" at bounding box center [949, 121] width 11 height 11
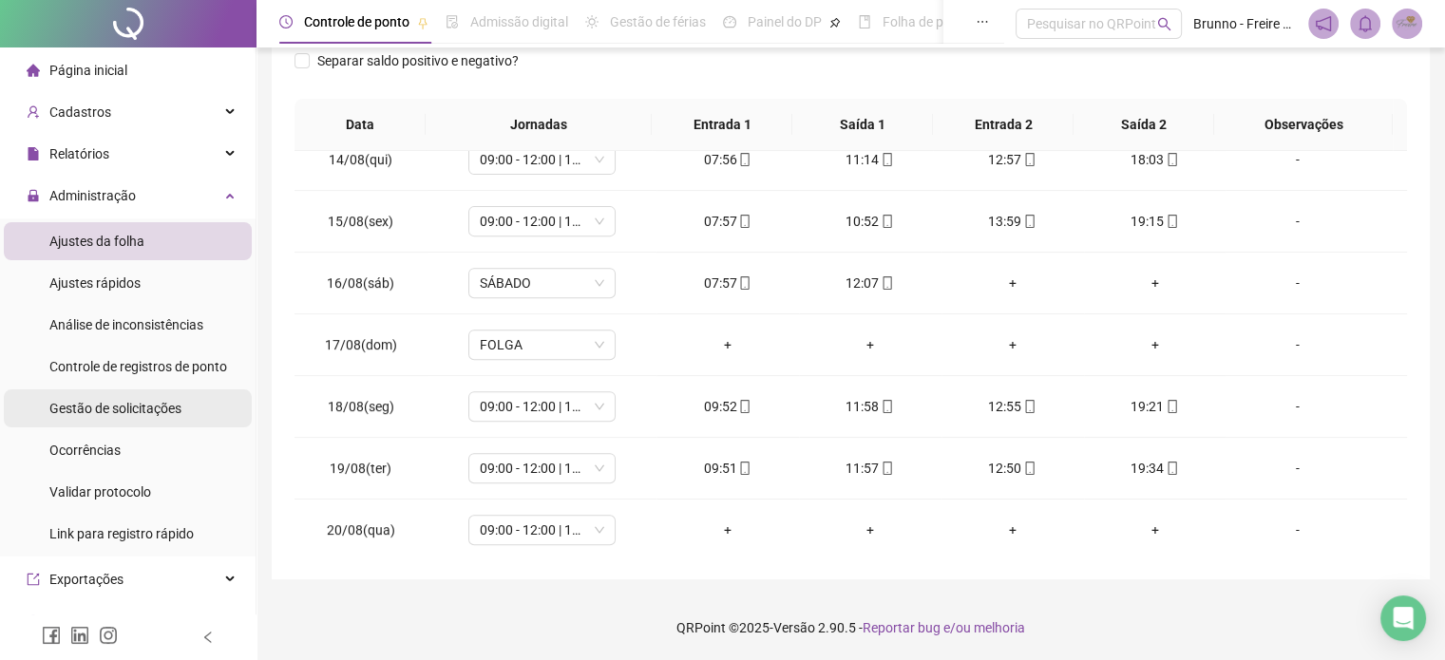
click at [100, 405] on span "Gestão de solicitações" at bounding box center [115, 408] width 132 height 15
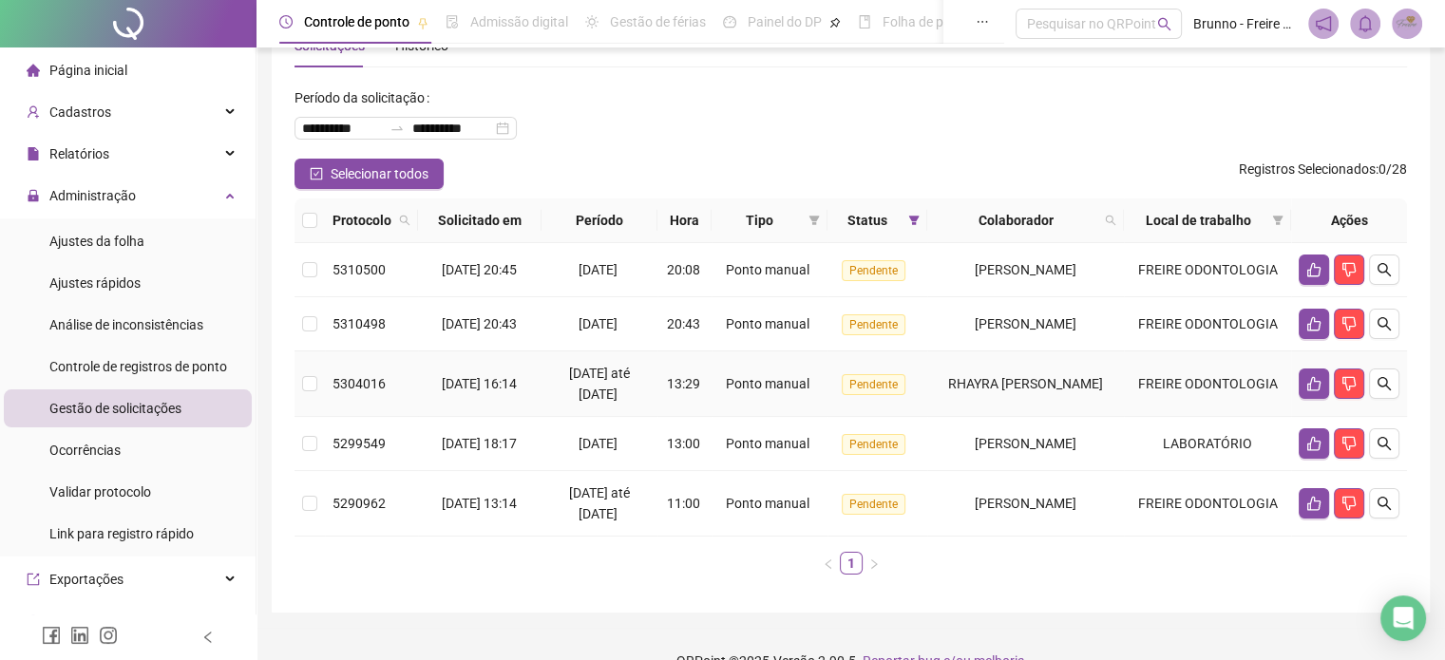
scroll to position [95, 0]
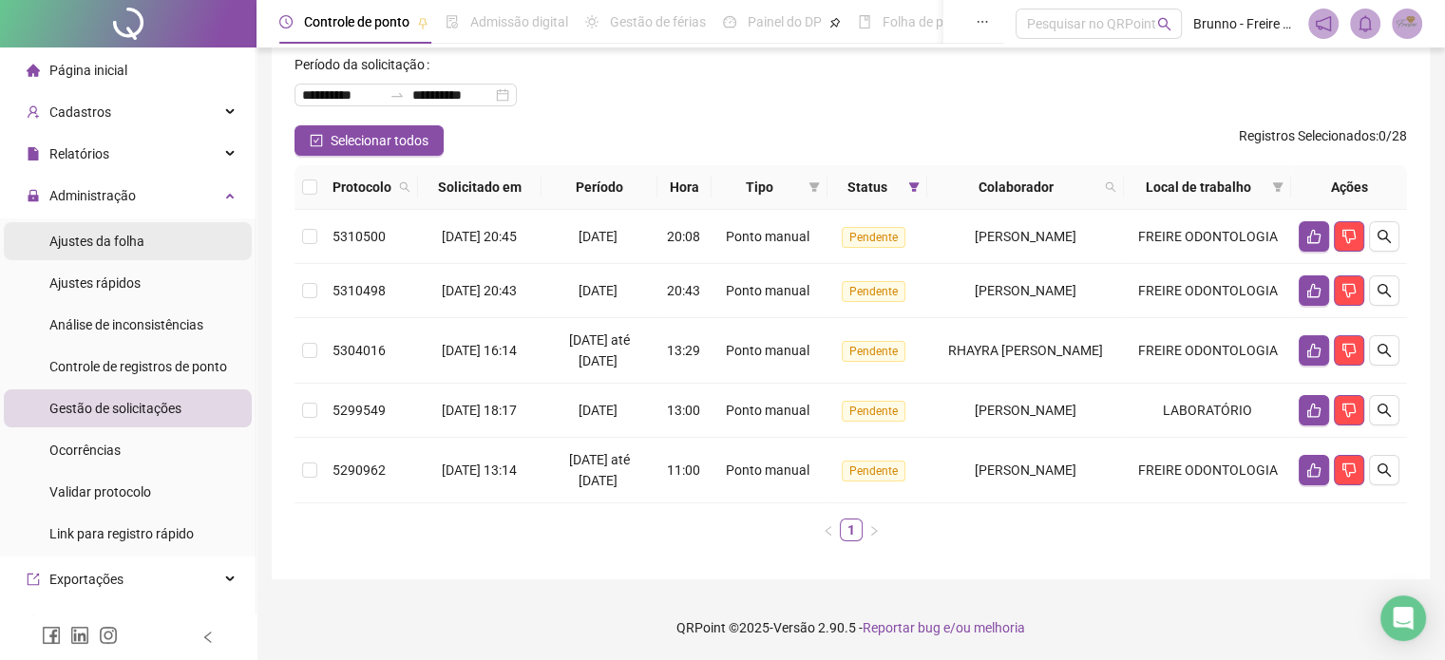
click at [86, 242] on span "Ajustes da folha" at bounding box center [96, 241] width 95 height 15
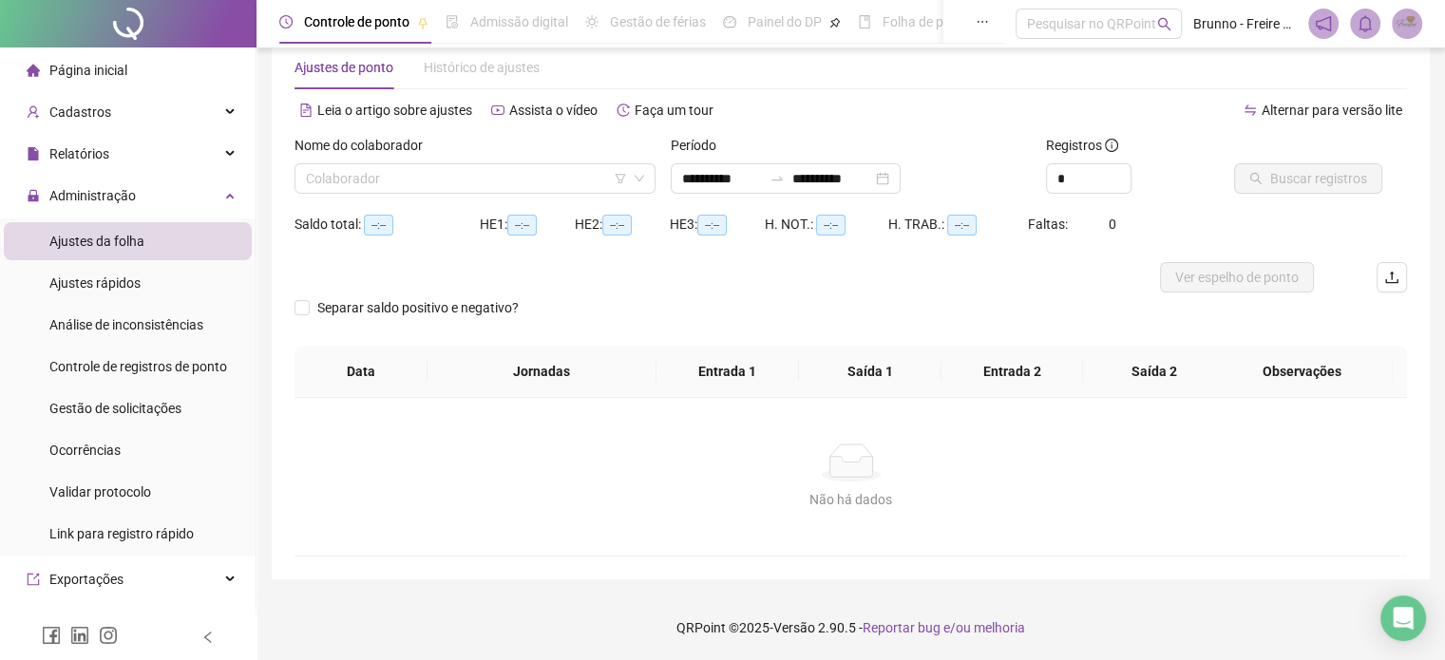
type input "**********"
click at [402, 176] on input "search" at bounding box center [466, 178] width 321 height 29
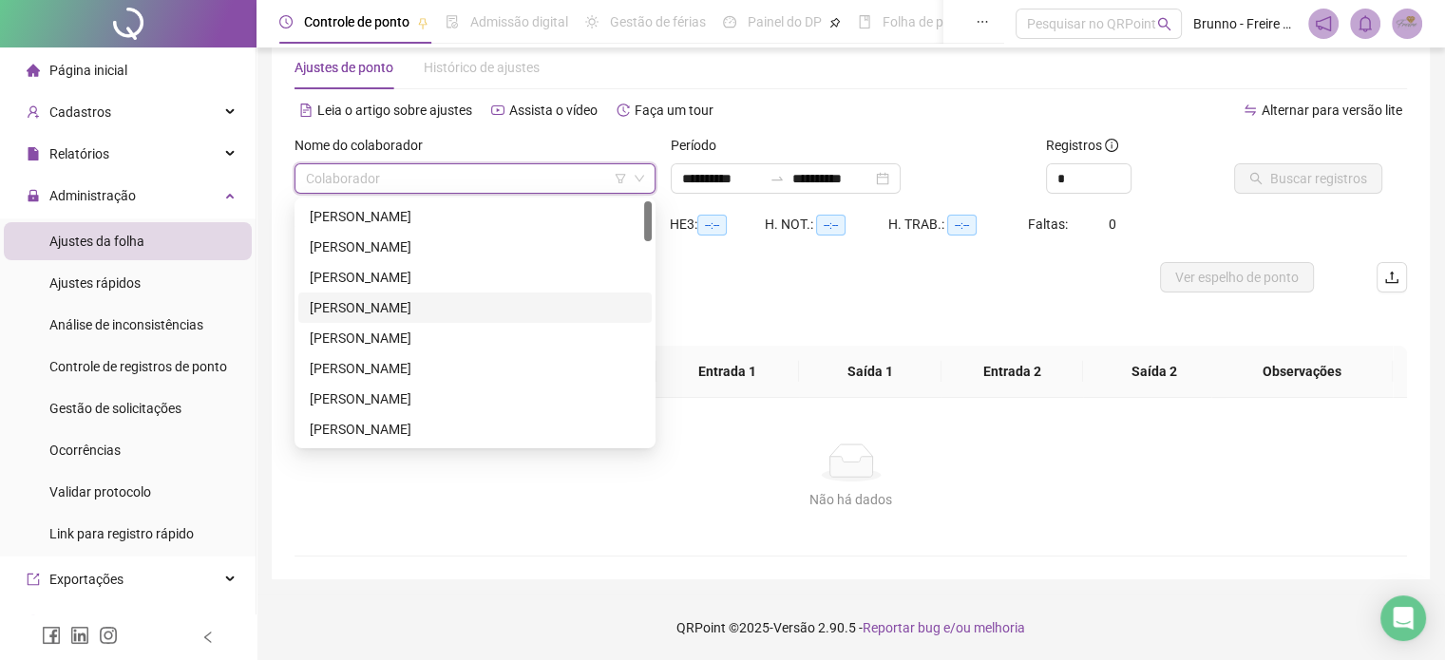
click at [383, 307] on div "[PERSON_NAME]" at bounding box center [475, 307] width 331 height 21
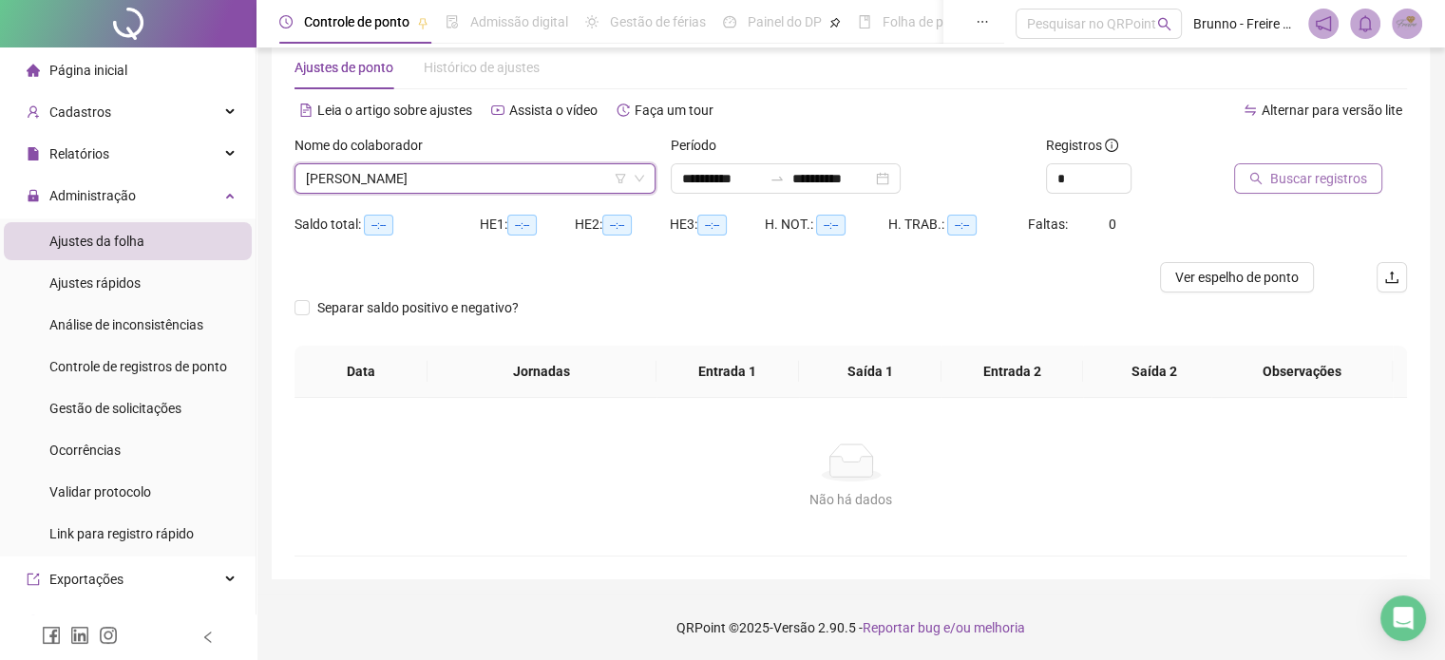
click at [1337, 166] on button "Buscar registros" at bounding box center [1308, 178] width 148 height 30
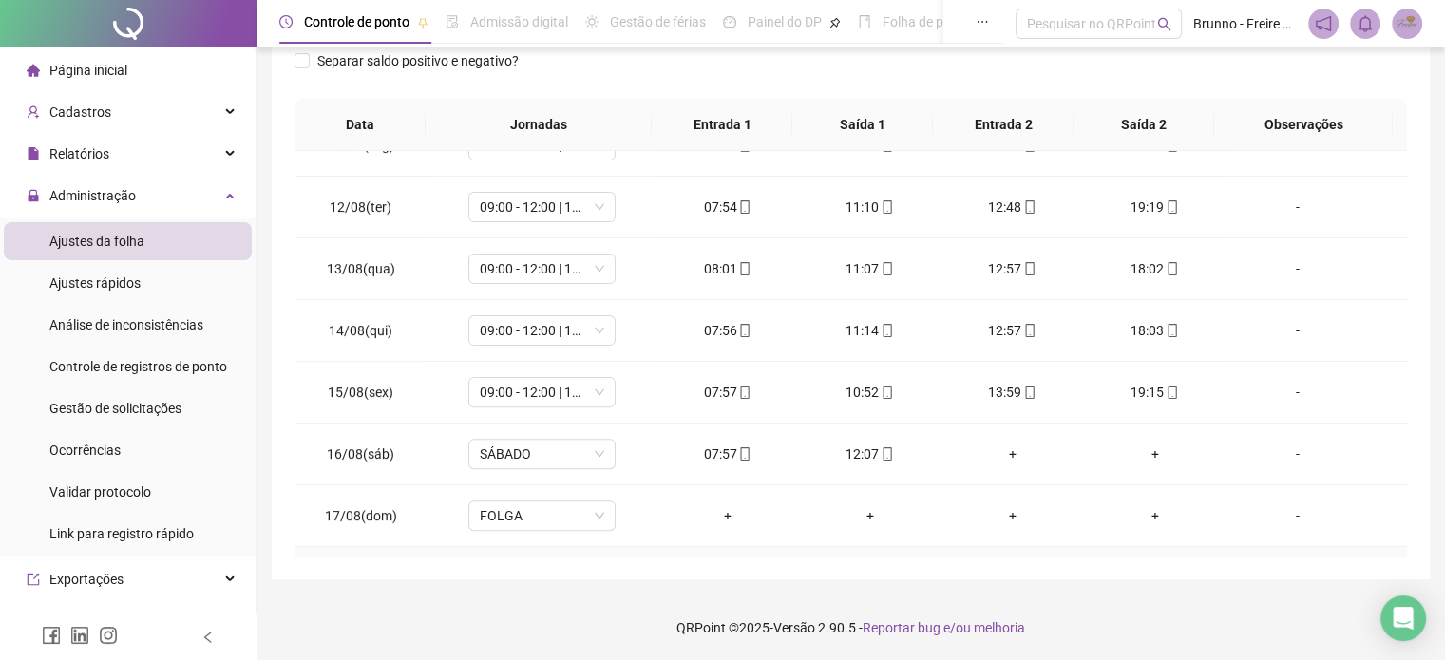
scroll to position [825, 0]
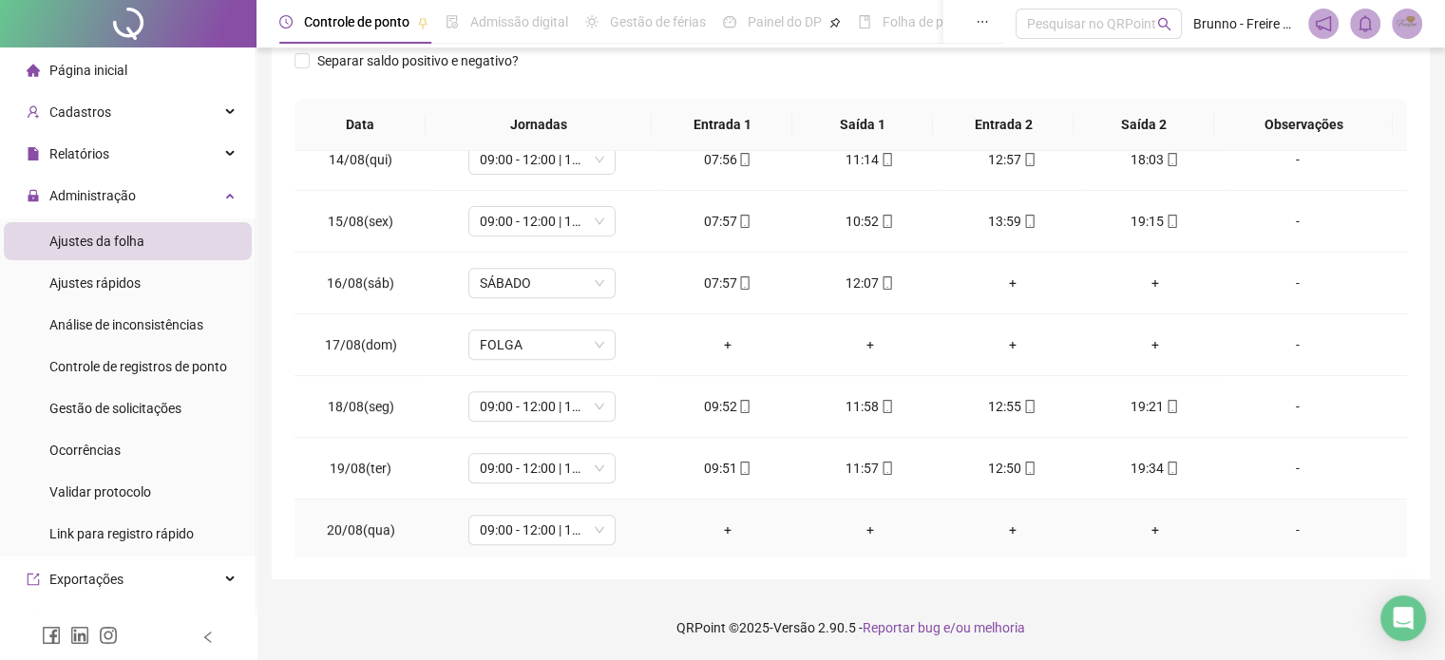
click at [716, 525] on div "+" at bounding box center [728, 530] width 112 height 21
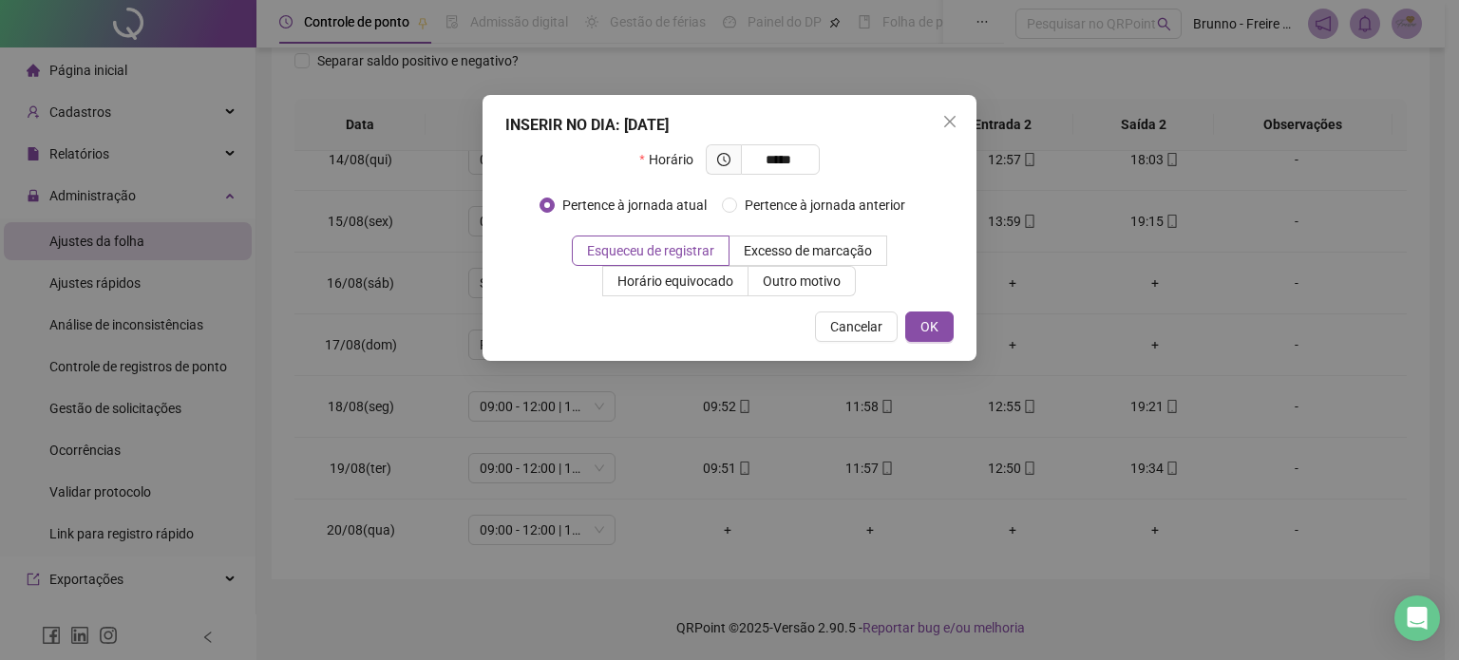
type input "*****"
click at [955, 326] on div "INSERIR NO DIA : [DATE] Horário ***** Pertence à jornada atual Pertence à jorna…" at bounding box center [730, 228] width 494 height 266
click at [925, 330] on span "OK" at bounding box center [930, 326] width 18 height 21
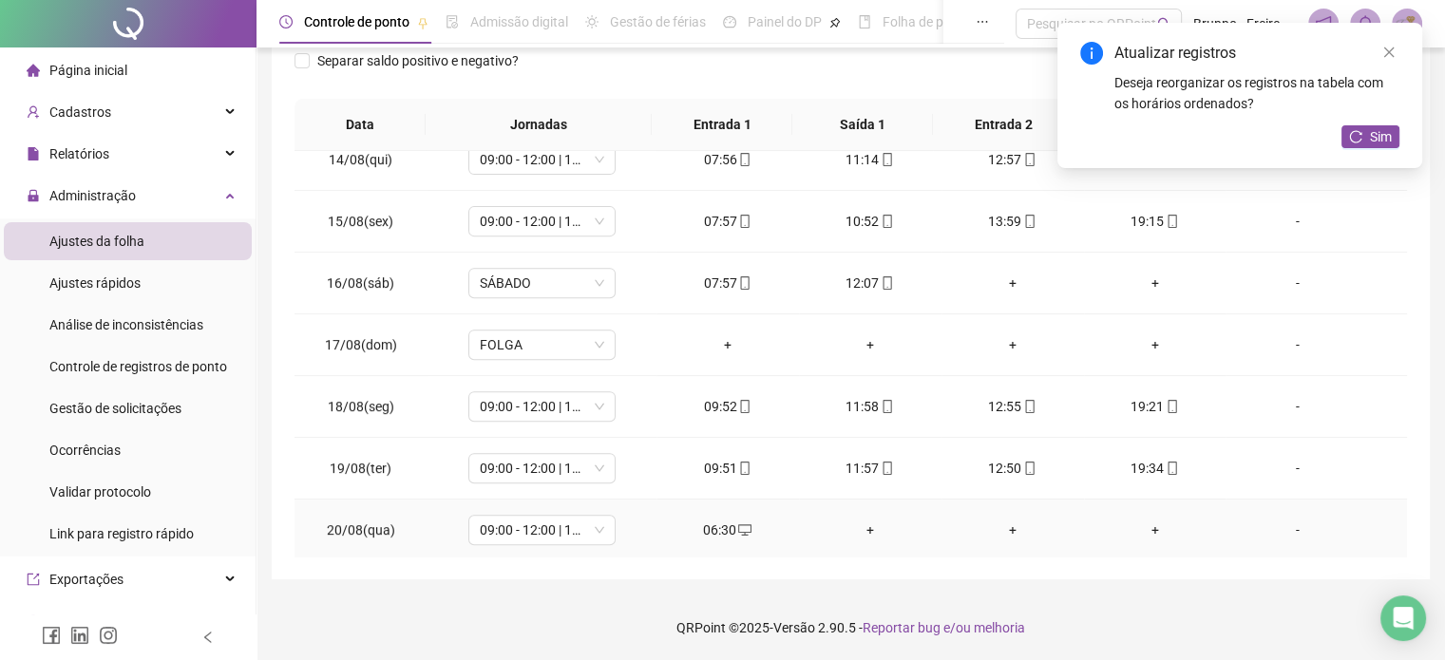
click at [859, 524] on div "+" at bounding box center [870, 530] width 112 height 21
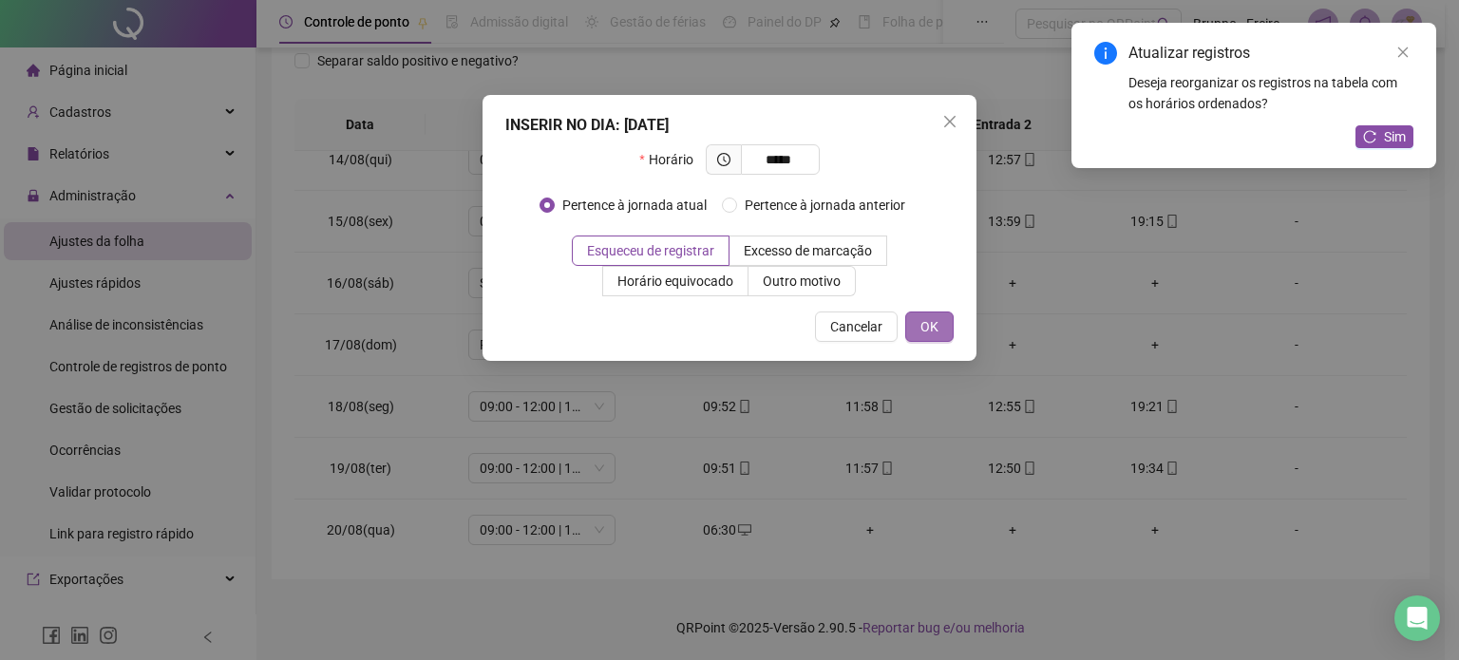
type input "*****"
click at [917, 321] on button "OK" at bounding box center [929, 327] width 48 height 30
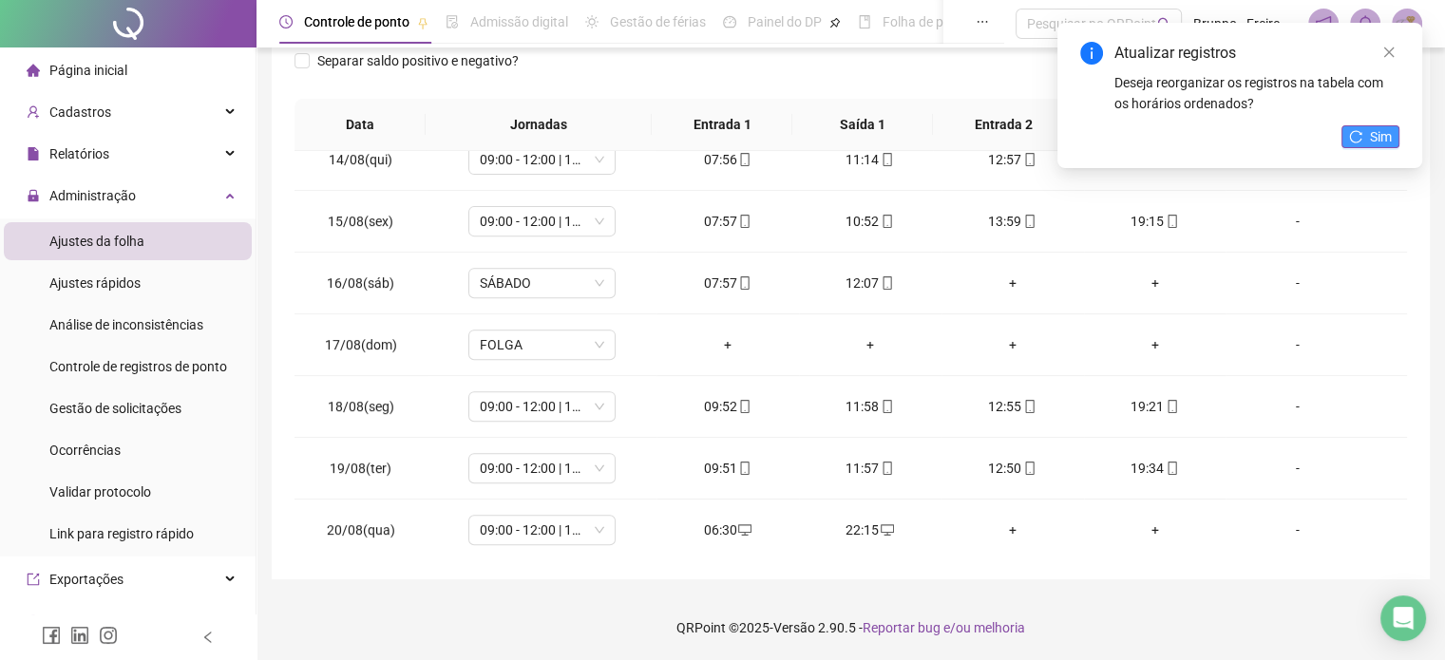
click at [1391, 129] on span "Sim" at bounding box center [1381, 136] width 22 height 21
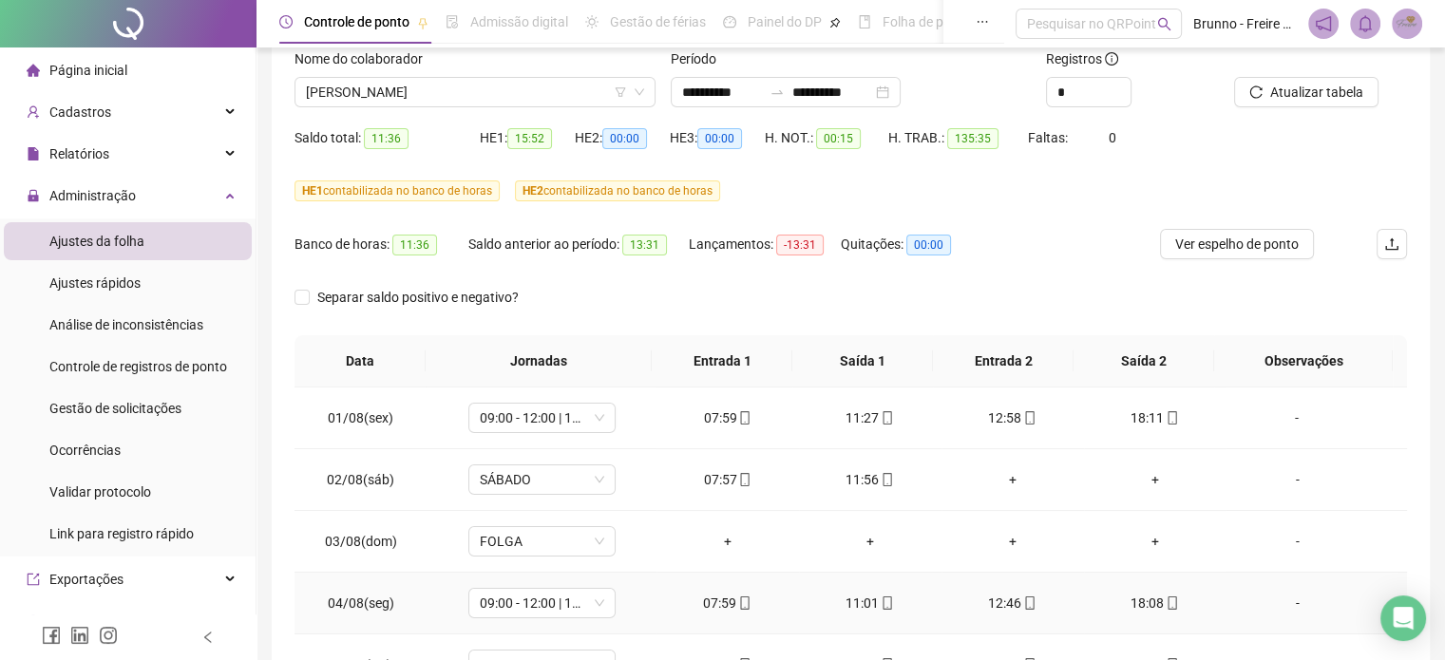
scroll to position [0, 0]
